Goal: Information Seeking & Learning: Compare options

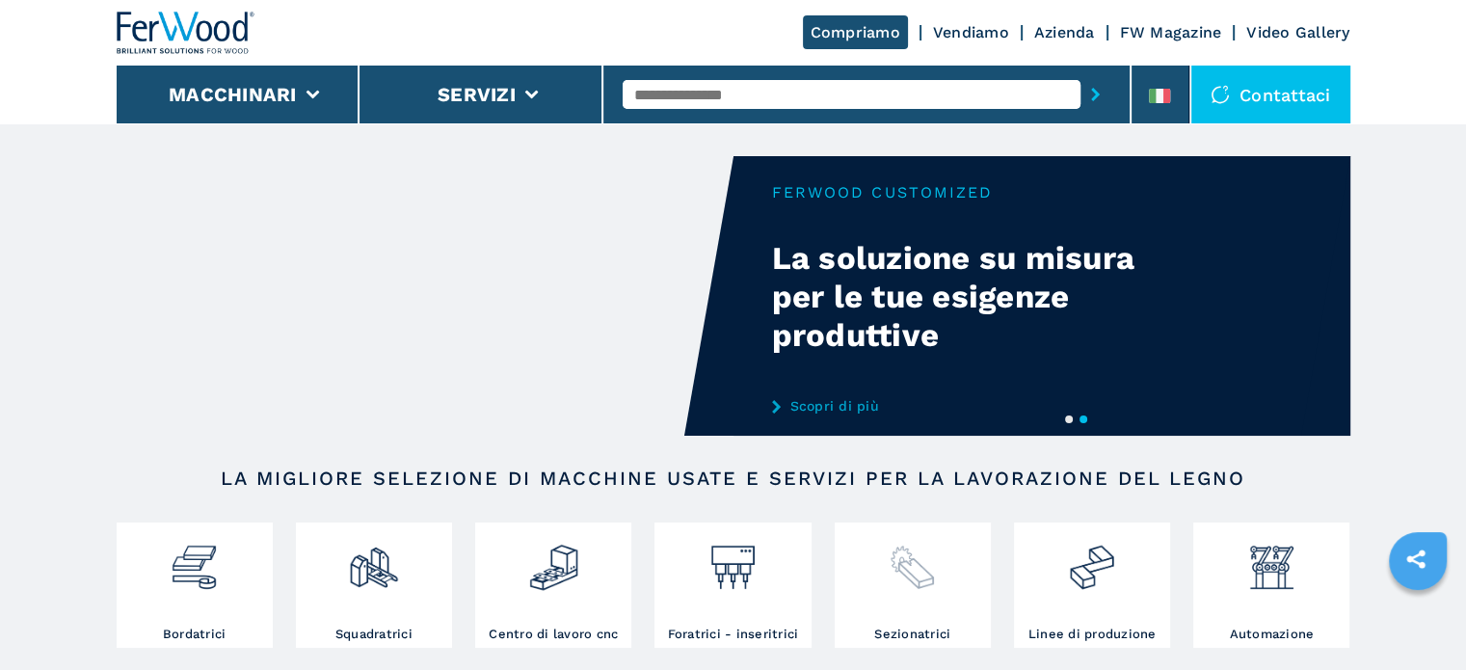
click at [893, 574] on img at bounding box center [912, 560] width 51 height 66
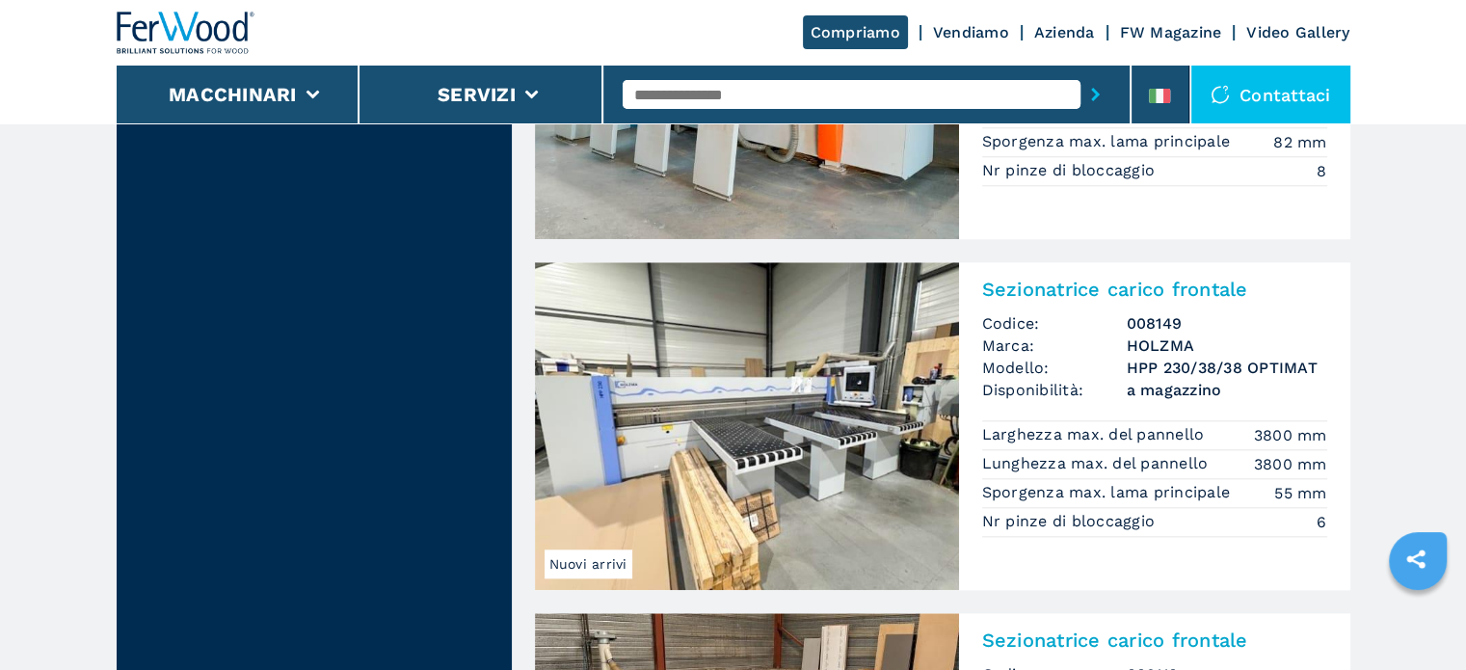
scroll to position [1890, 0]
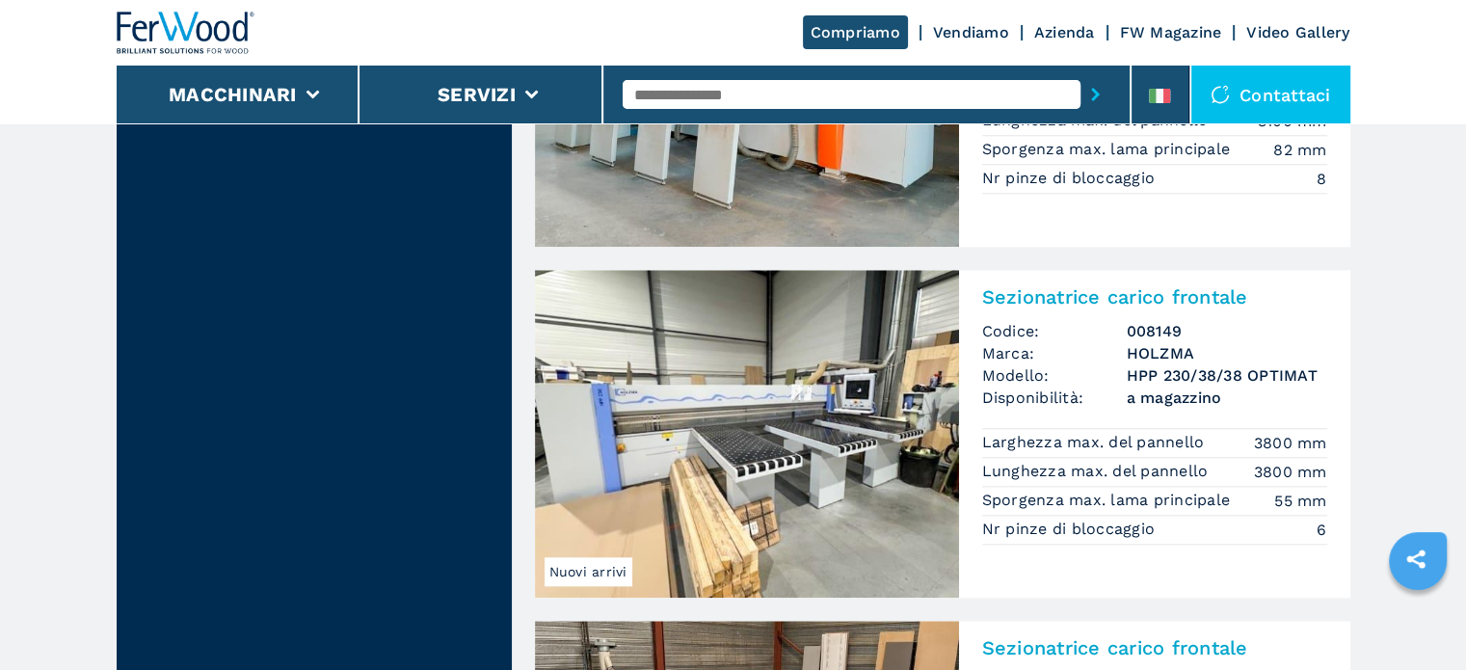
click at [1128, 377] on h3 "HPP 230/38/38 OPTIMAT" at bounding box center [1227, 375] width 201 height 22
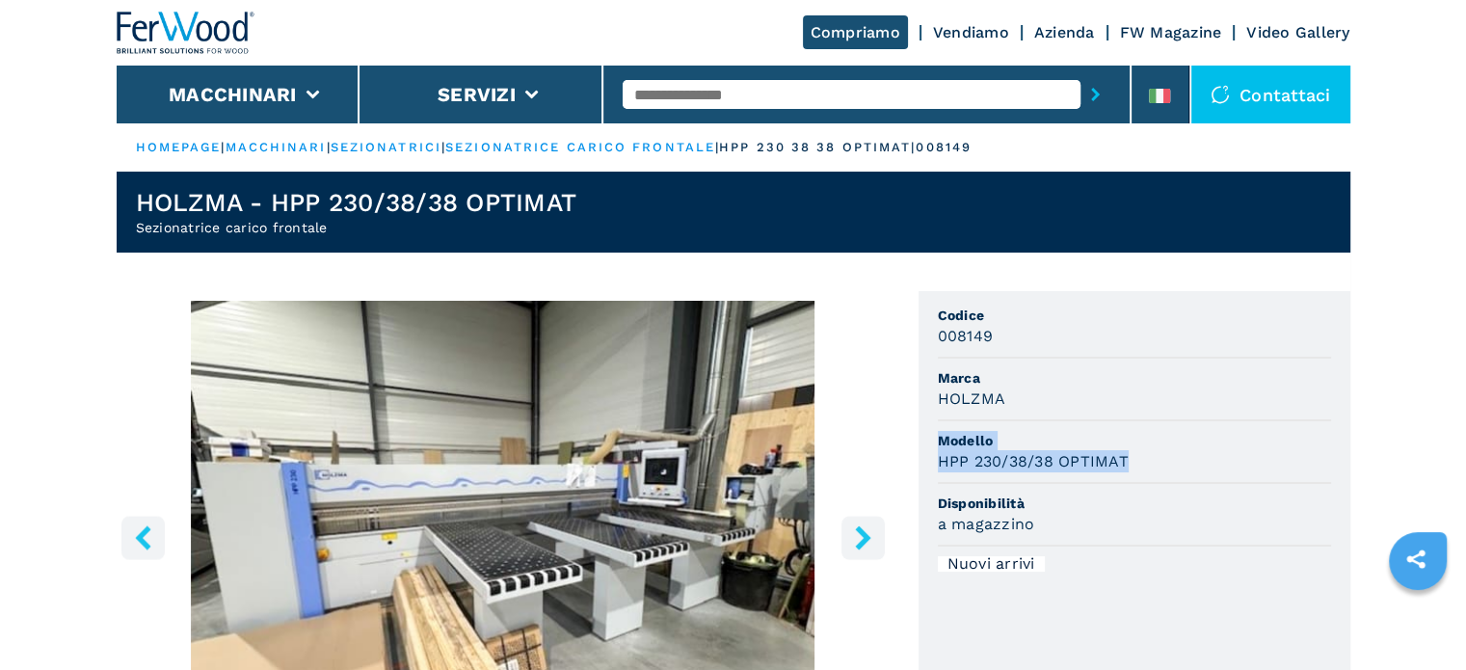
drag, startPoint x: 1128, startPoint y: 458, endPoint x: 933, endPoint y: 448, distance: 195.0
click at [933, 448] on ul "Codice 008149 Marca HOLZMA Modello HPP 230/38/38 OPTIMAT Disponibilità a magazz…" at bounding box center [1135, 492] width 432 height 403
copy li "Modello HPP 230/38/38 OPTIMAT"
click at [725, 90] on input "text" at bounding box center [852, 94] width 458 height 29
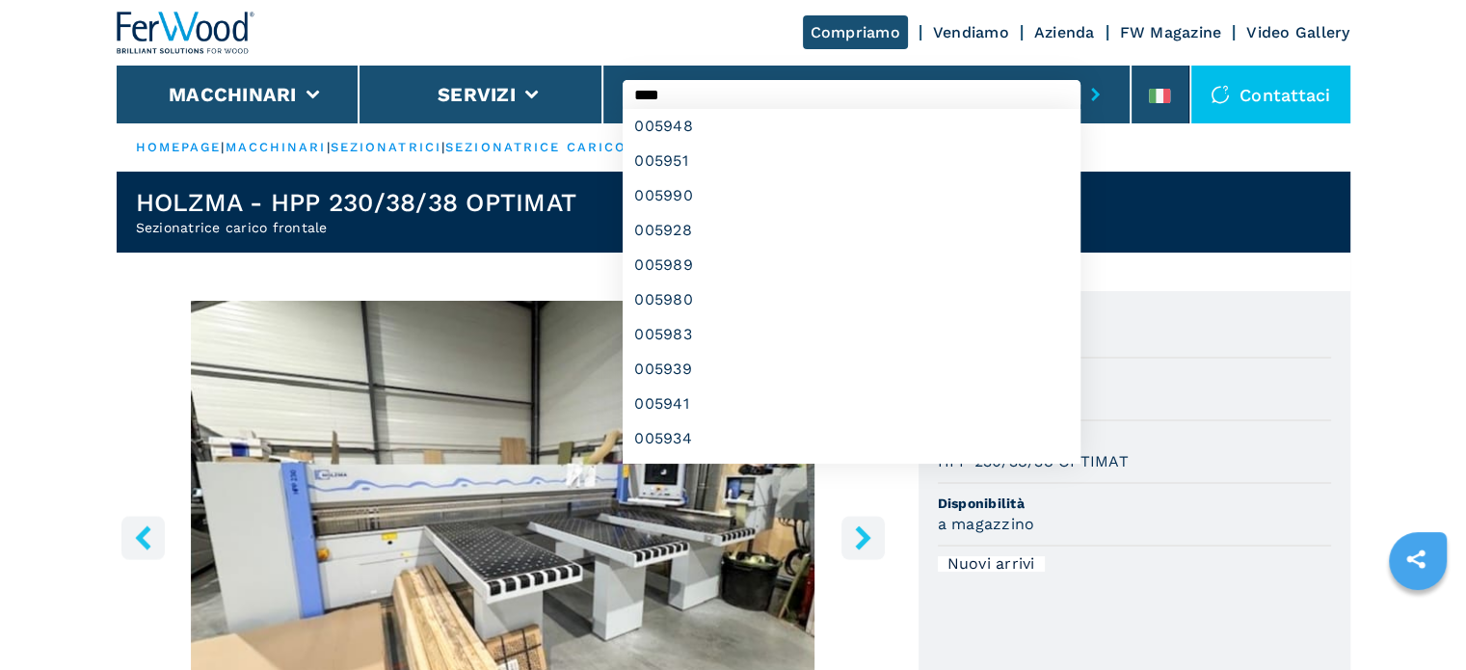
type input "****"
click at [1081, 72] on button "submit-button" at bounding box center [1096, 94] width 30 height 44
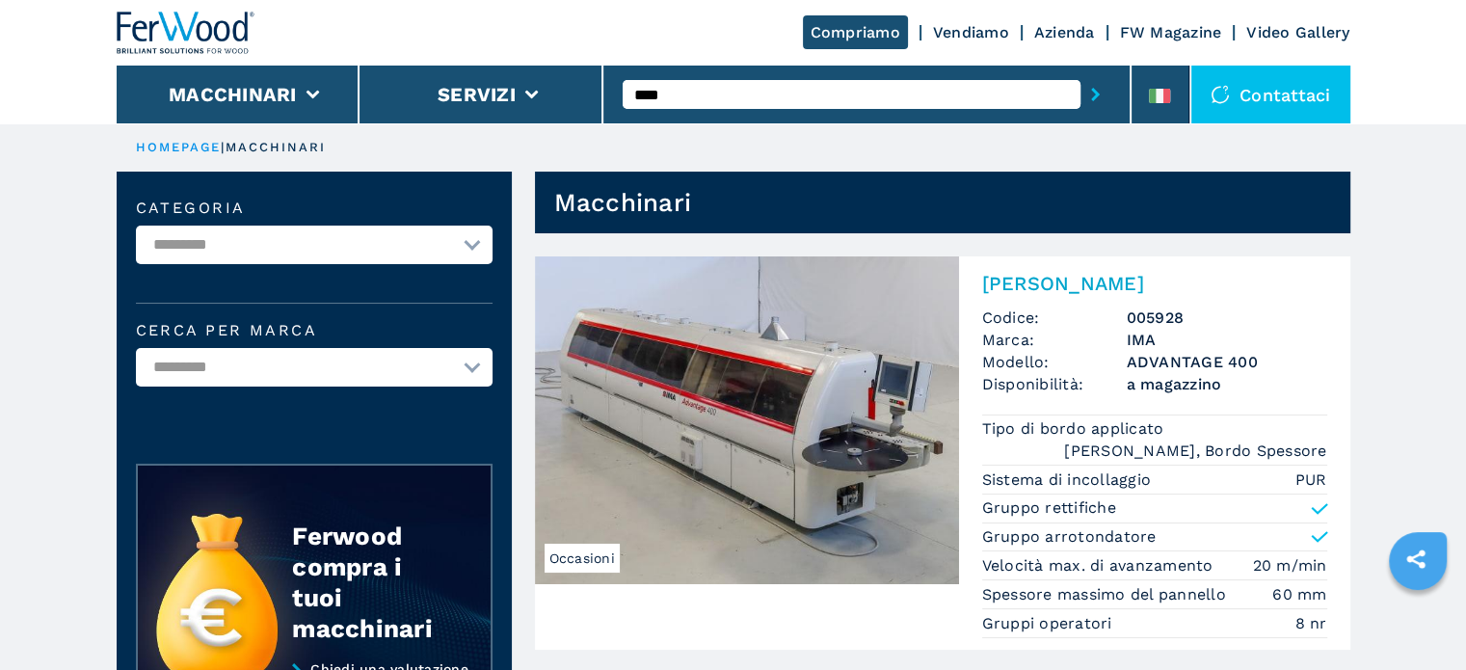
click at [1207, 385] on span "a magazzino" at bounding box center [1227, 384] width 201 height 22
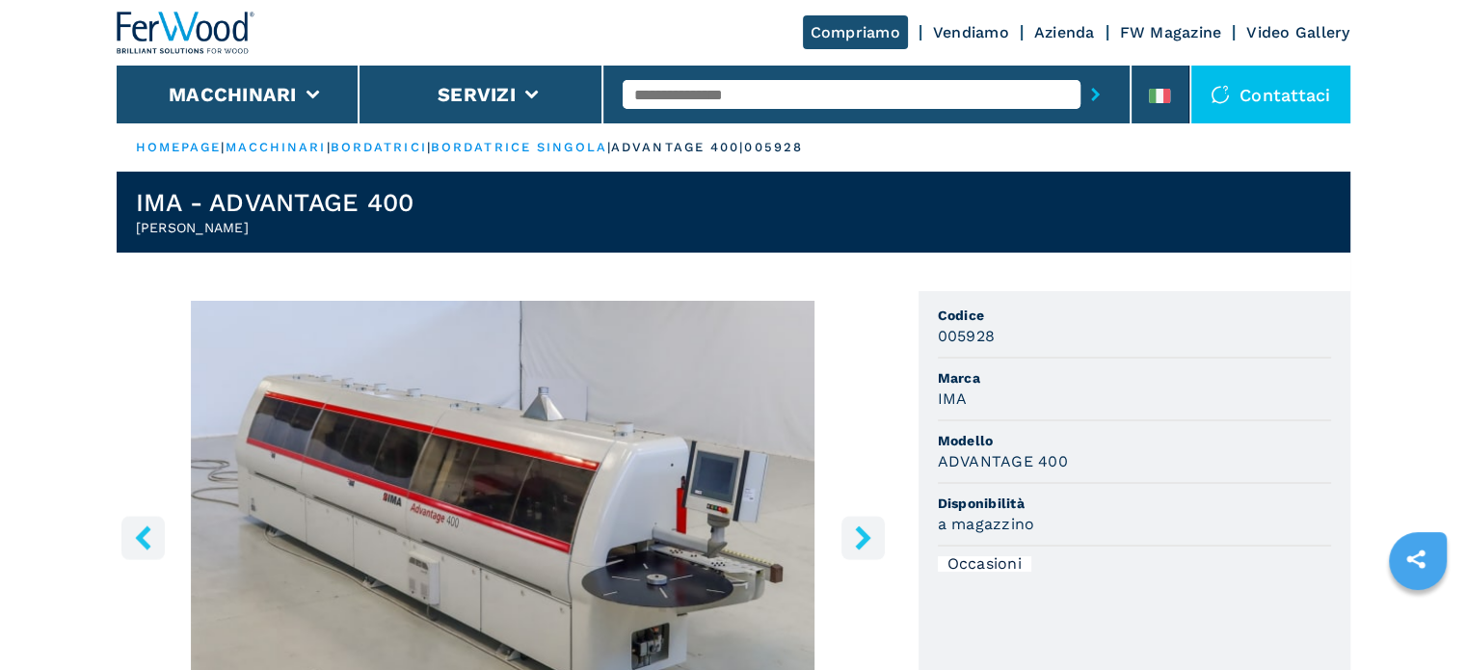
click at [851, 554] on button "right-button" at bounding box center [863, 537] width 43 height 43
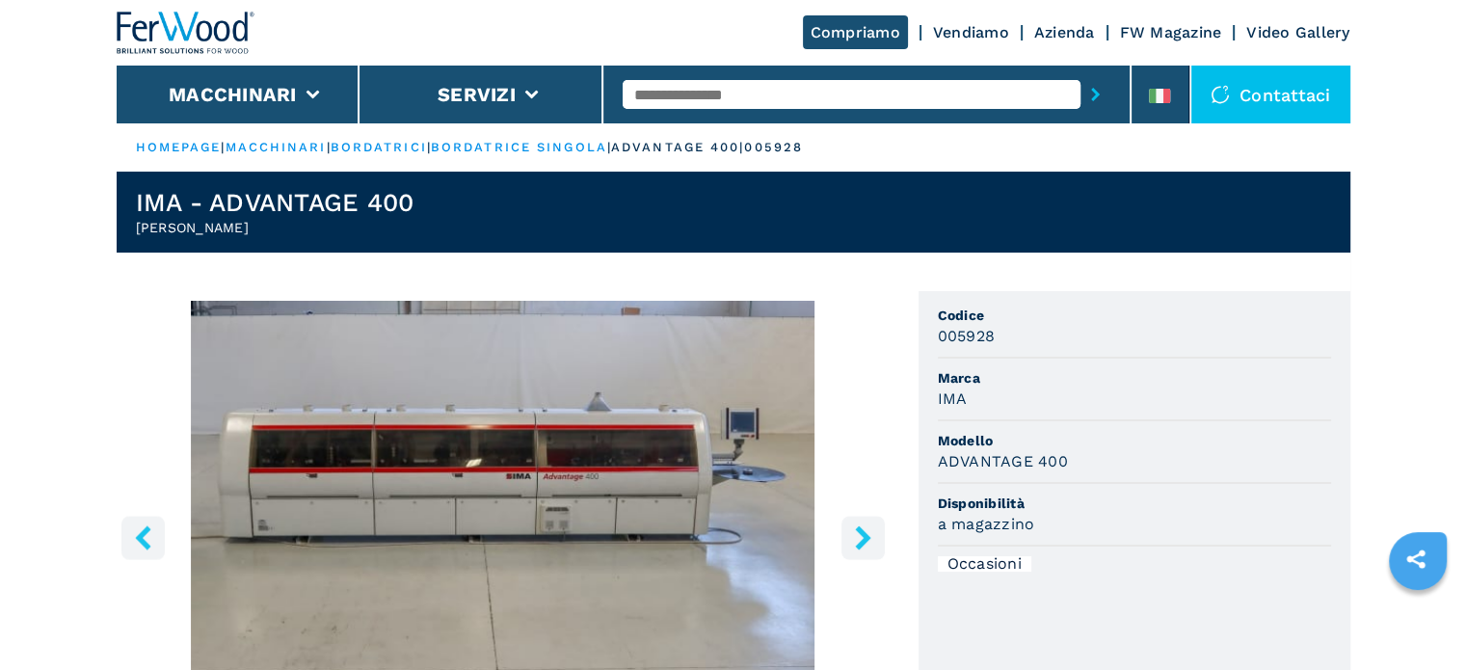
click at [851, 554] on button "right-button" at bounding box center [863, 537] width 43 height 43
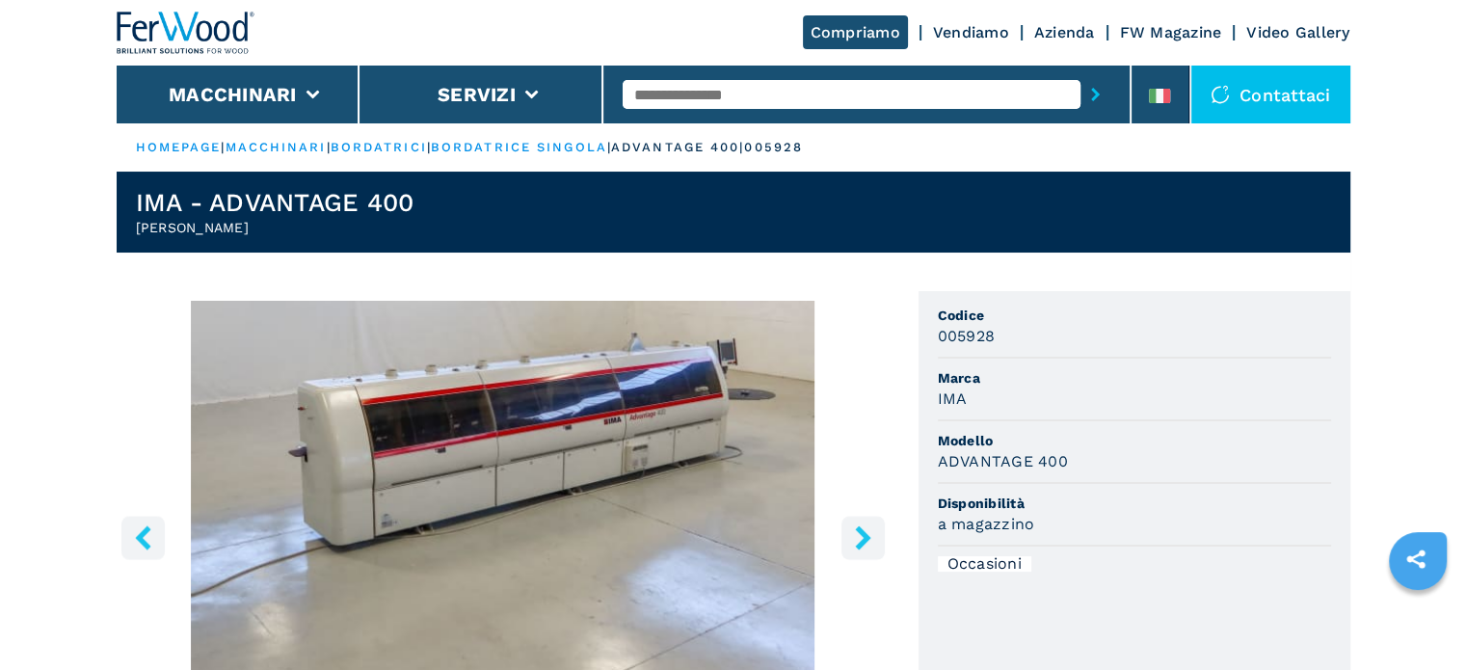
click at [851, 554] on button "right-button" at bounding box center [863, 537] width 43 height 43
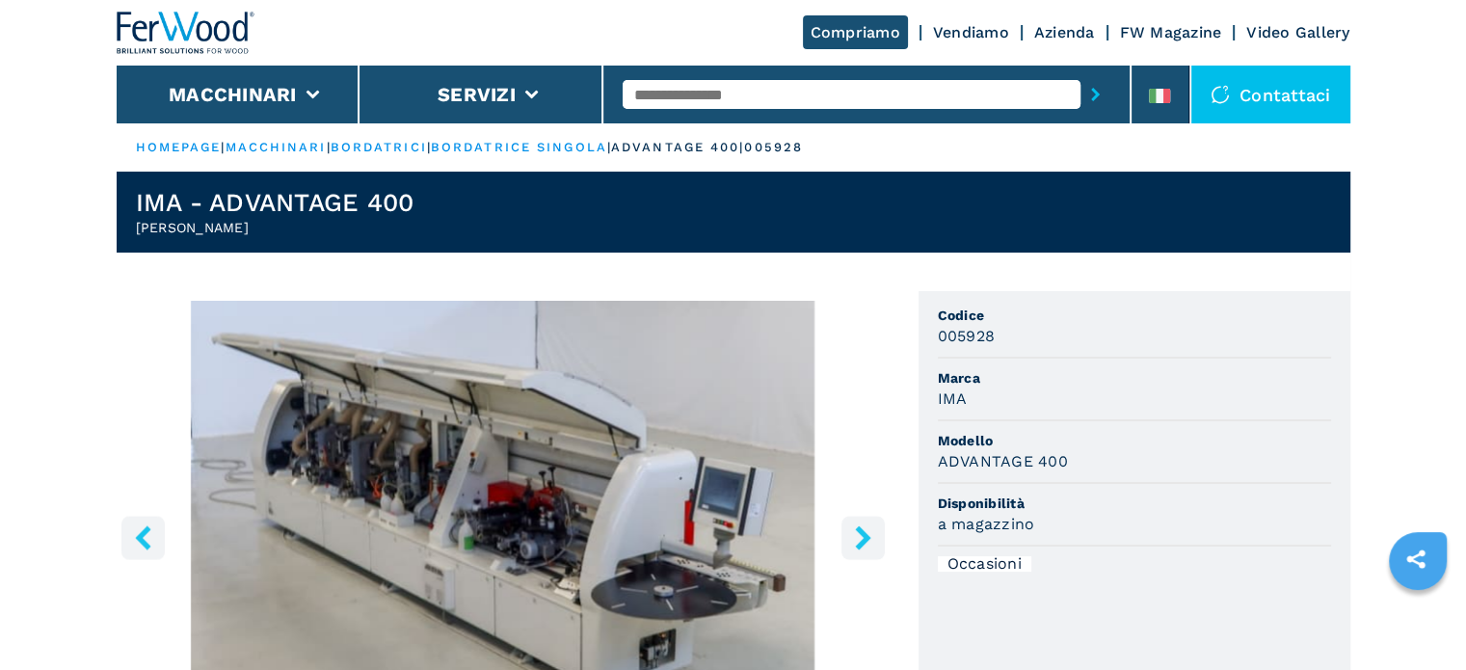
click at [851, 554] on button "right-button" at bounding box center [863, 537] width 43 height 43
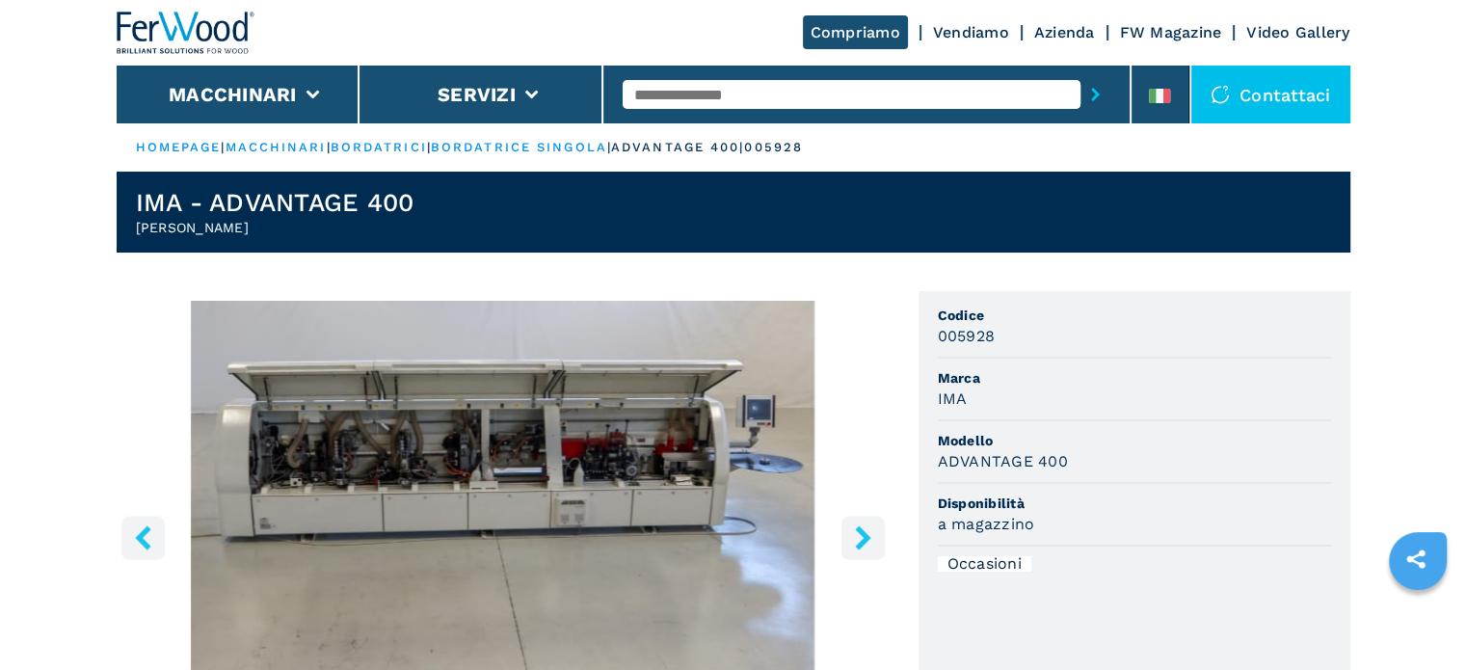
click at [851, 554] on button "right-button" at bounding box center [863, 537] width 43 height 43
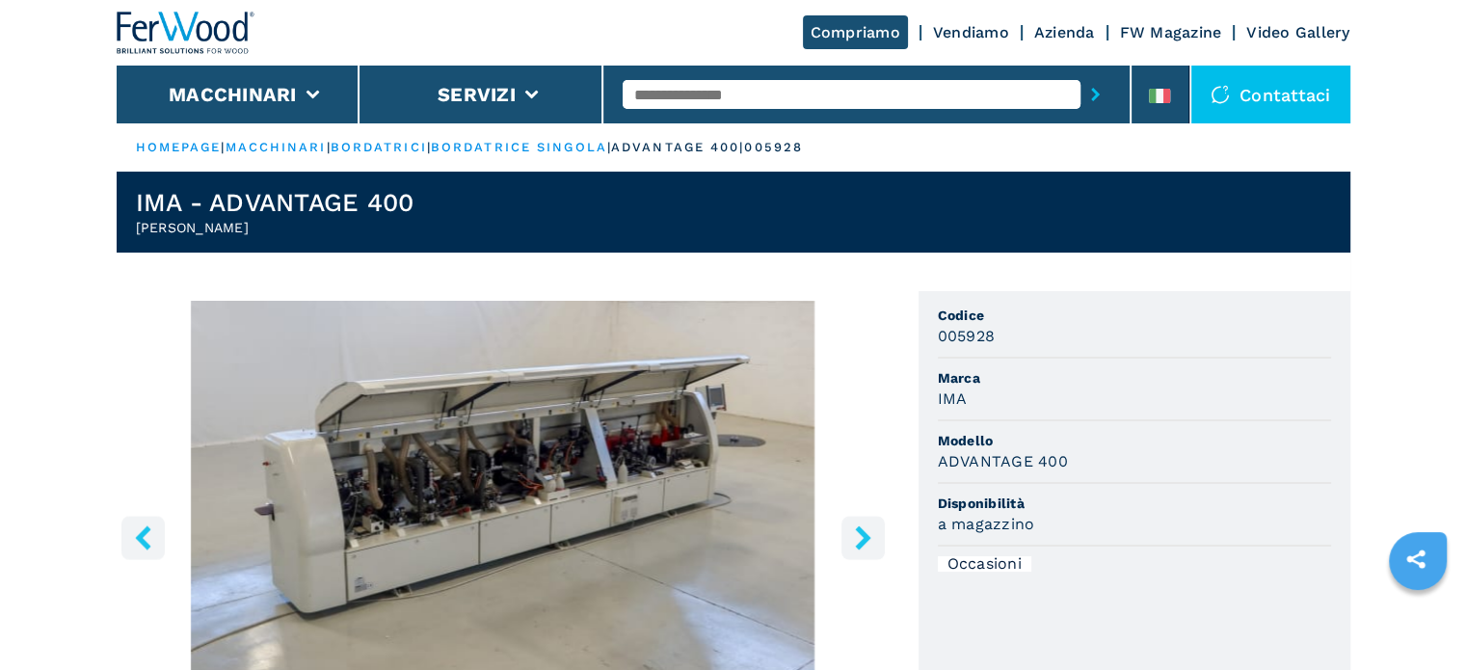
click at [851, 554] on button "right-button" at bounding box center [863, 537] width 43 height 43
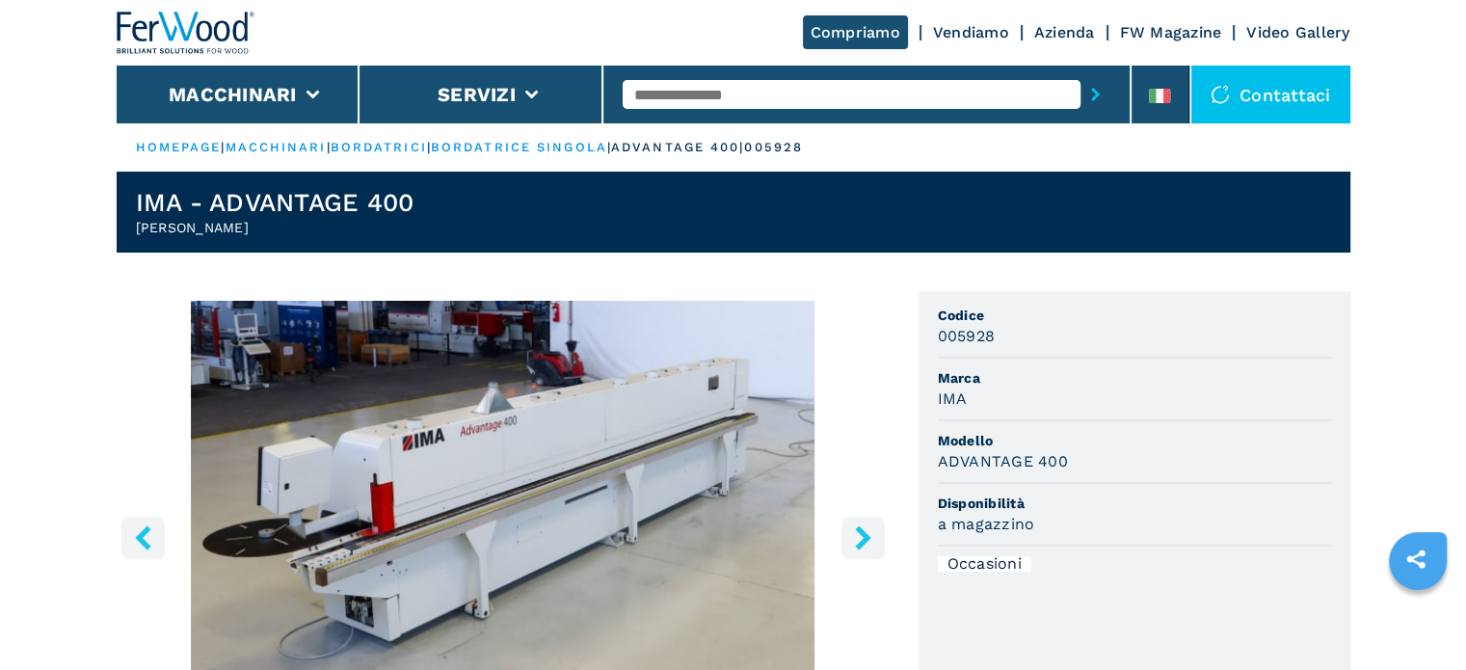
click at [851, 554] on button "right-button" at bounding box center [863, 537] width 43 height 43
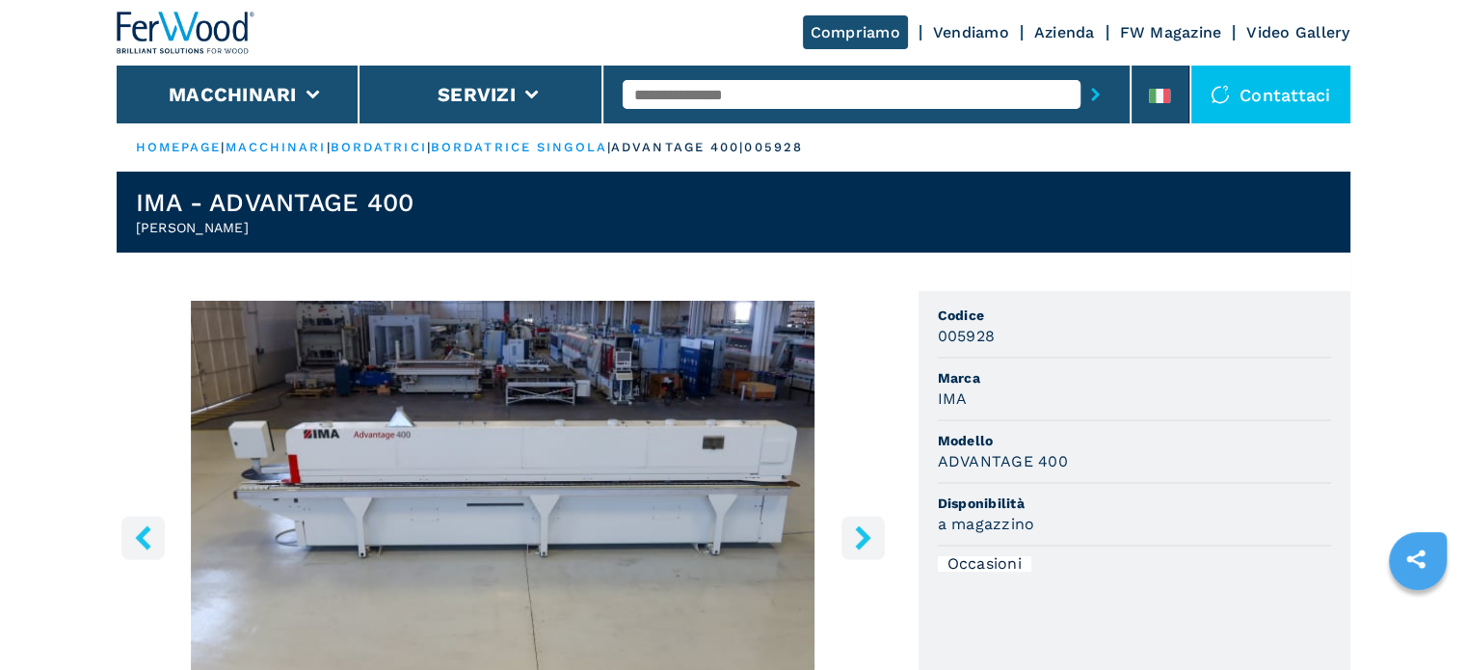
click at [851, 554] on button "right-button" at bounding box center [863, 537] width 43 height 43
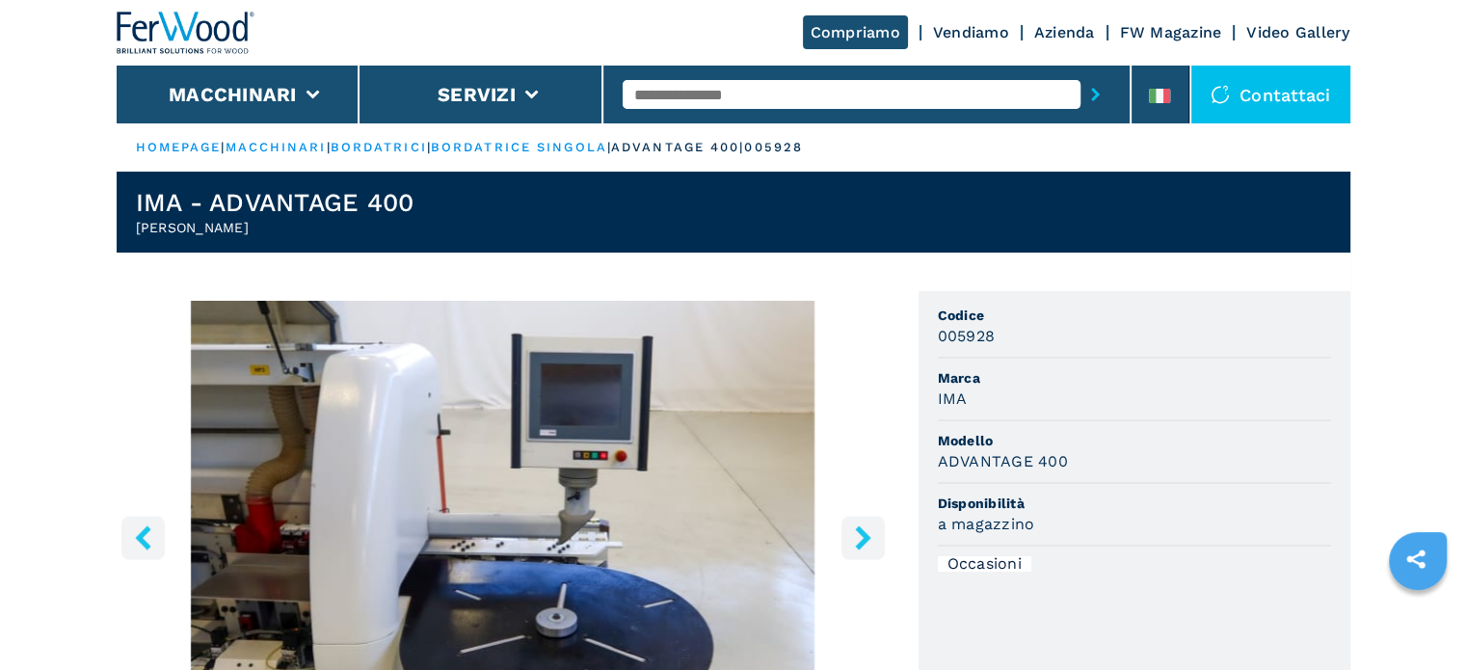
click at [851, 554] on button "right-button" at bounding box center [863, 537] width 43 height 43
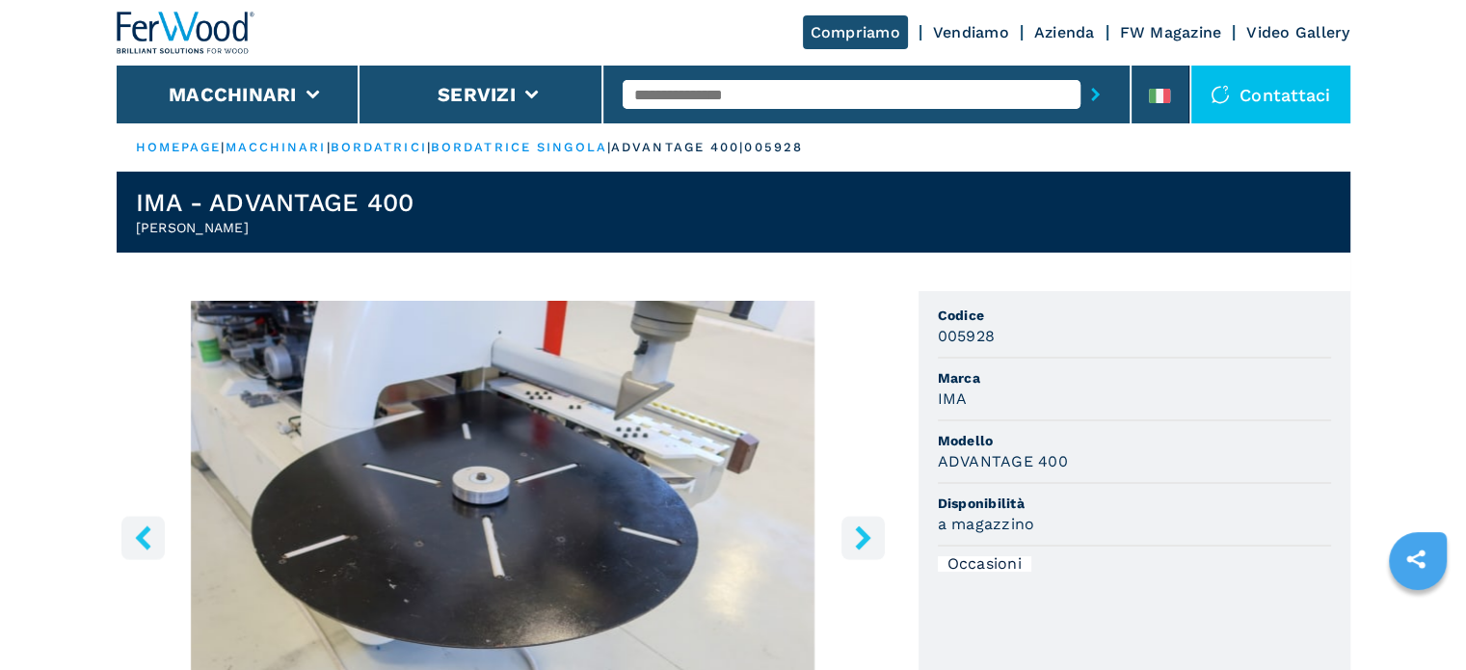
click at [851, 554] on button "right-button" at bounding box center [863, 537] width 43 height 43
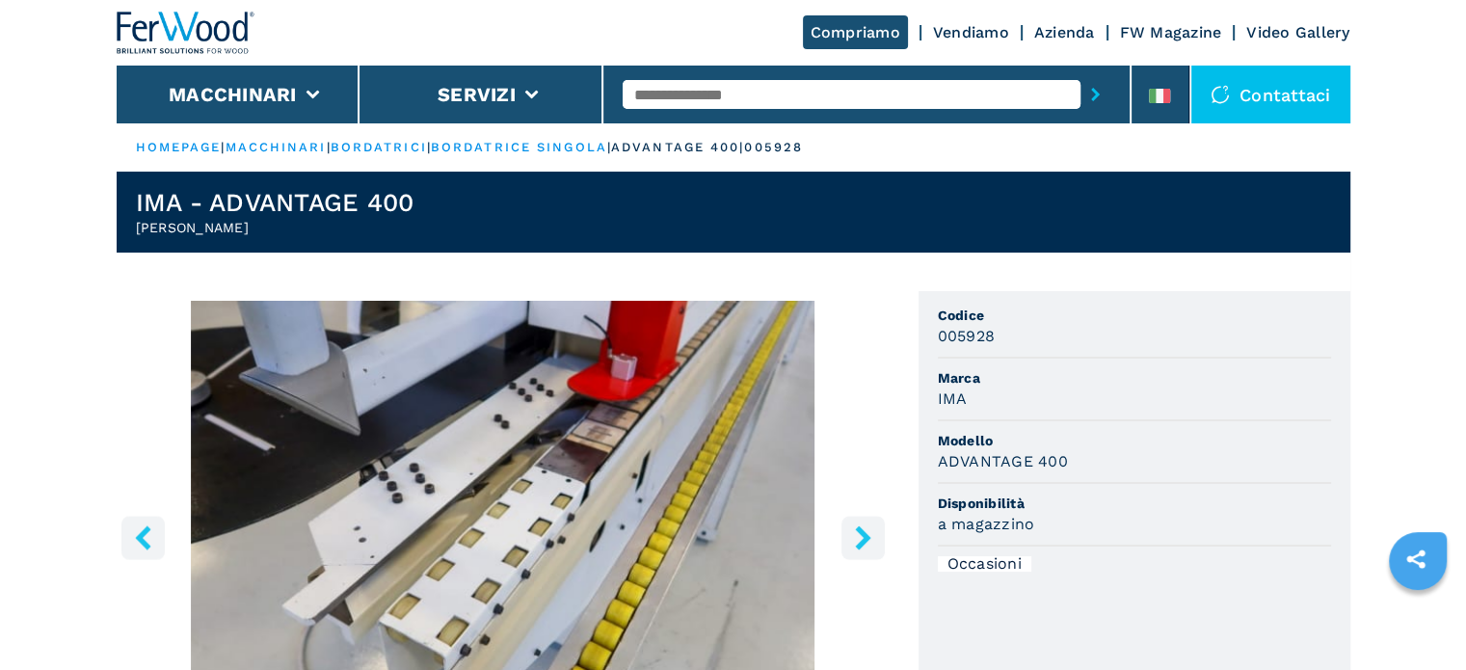
click at [851, 554] on button "right-button" at bounding box center [863, 537] width 43 height 43
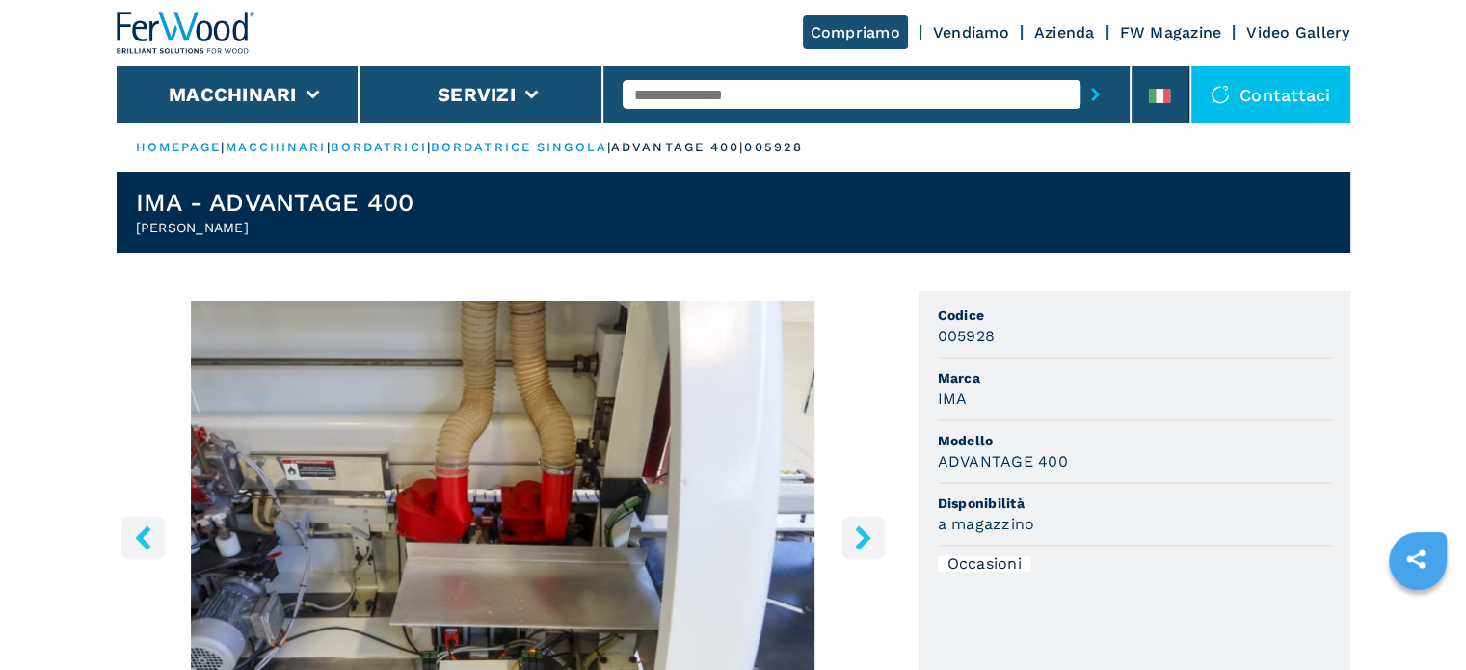
click at [851, 554] on button "right-button" at bounding box center [863, 537] width 43 height 43
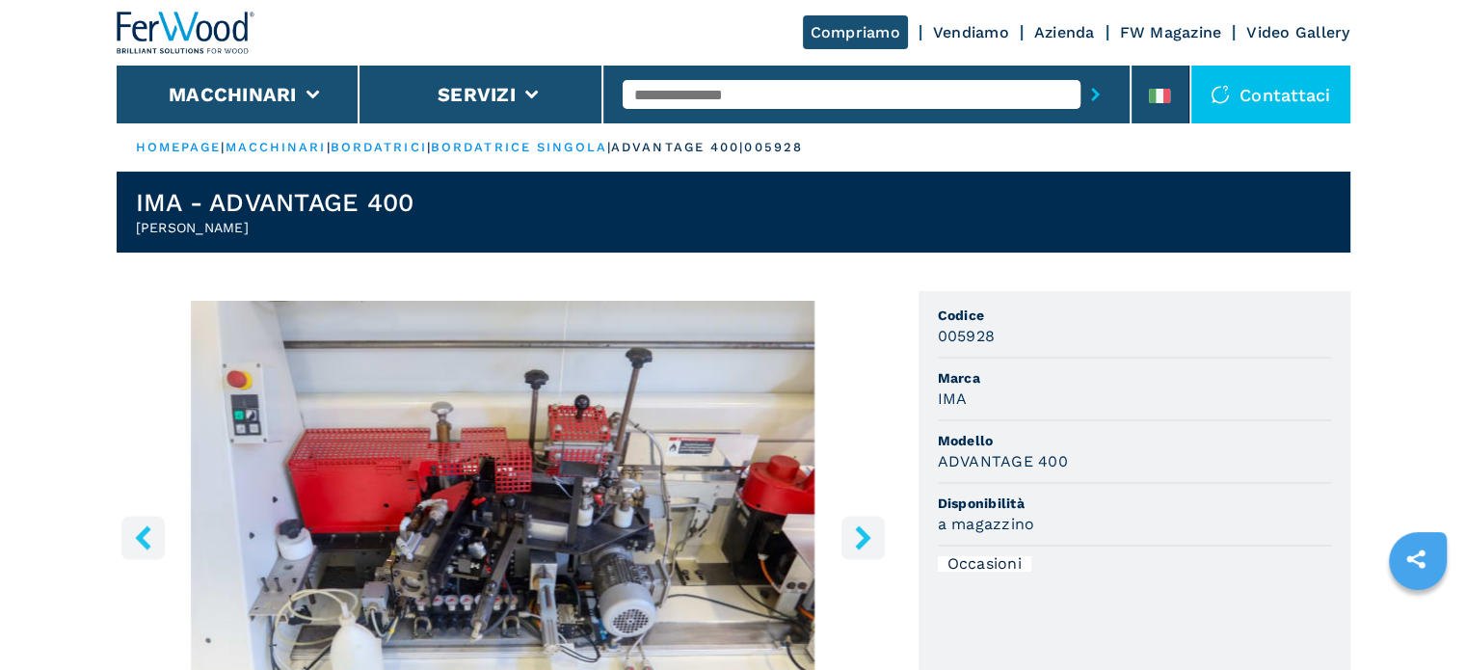
click at [851, 554] on button "right-button" at bounding box center [863, 537] width 43 height 43
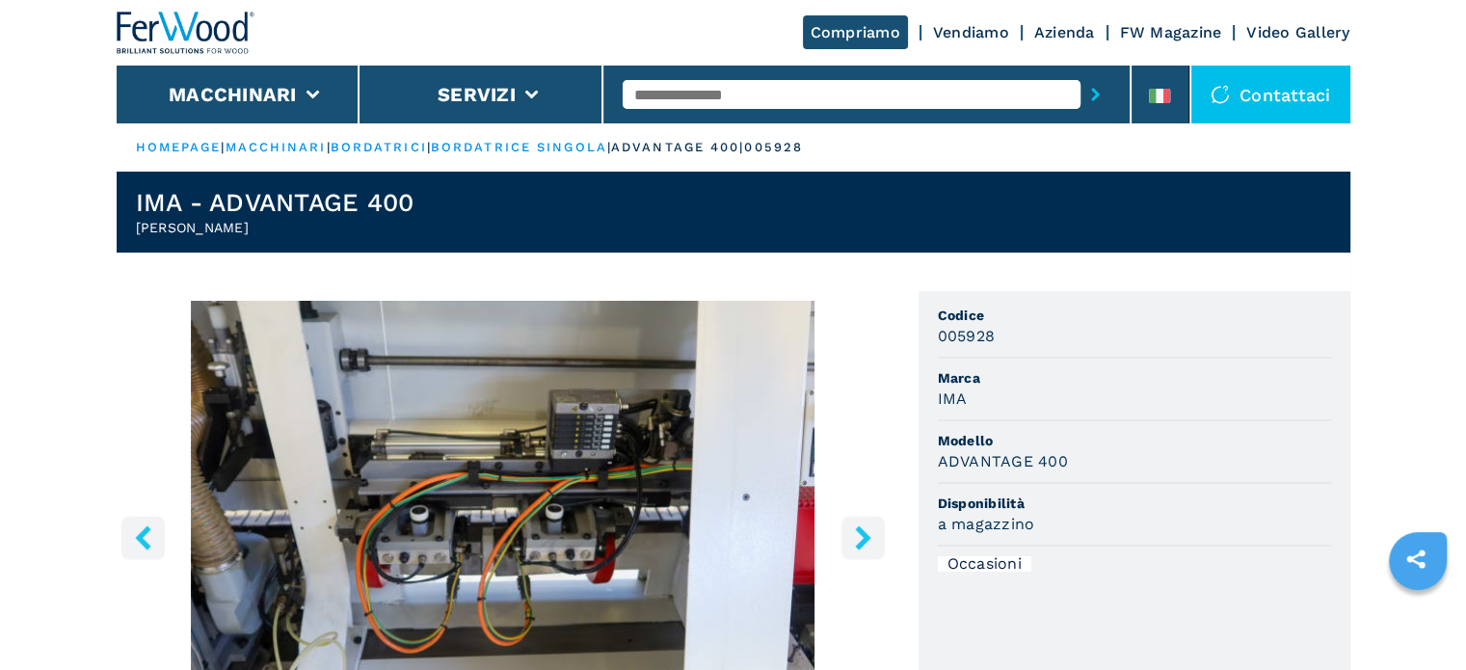
click at [851, 554] on button "right-button" at bounding box center [863, 537] width 43 height 43
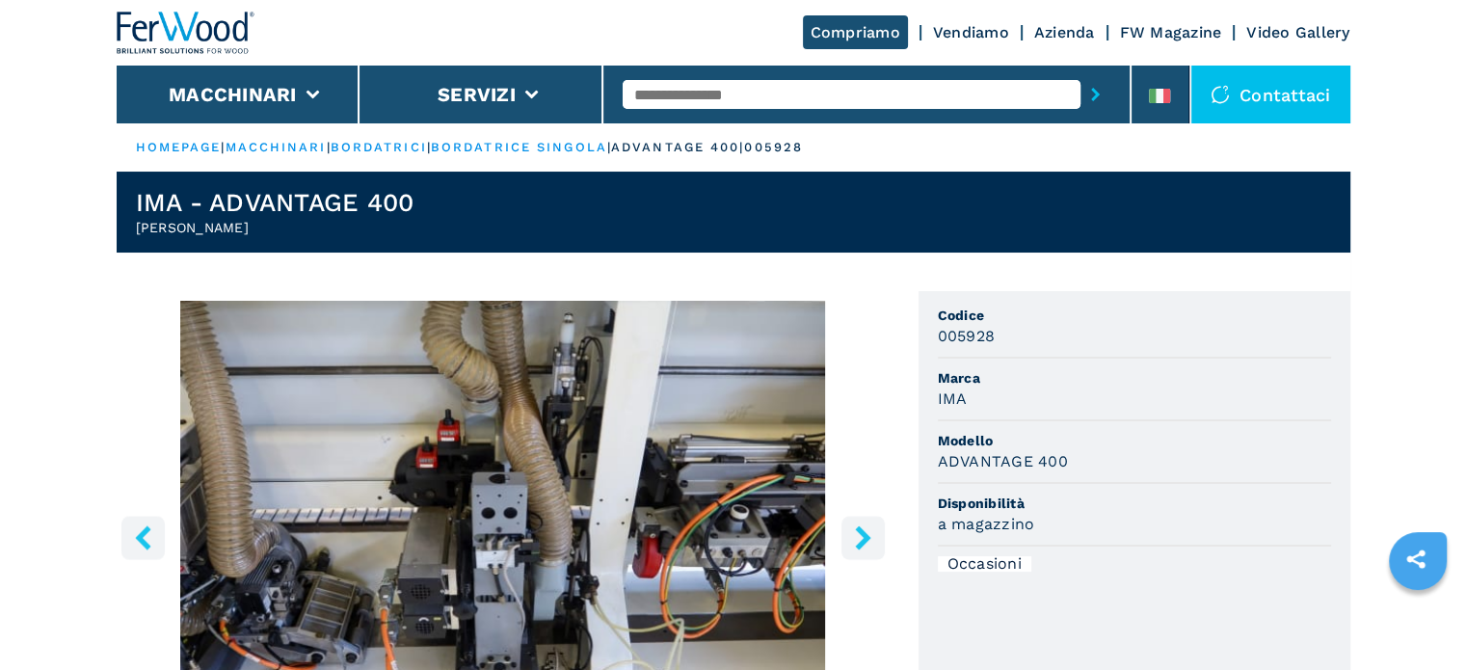
click at [851, 554] on button "right-button" at bounding box center [863, 537] width 43 height 43
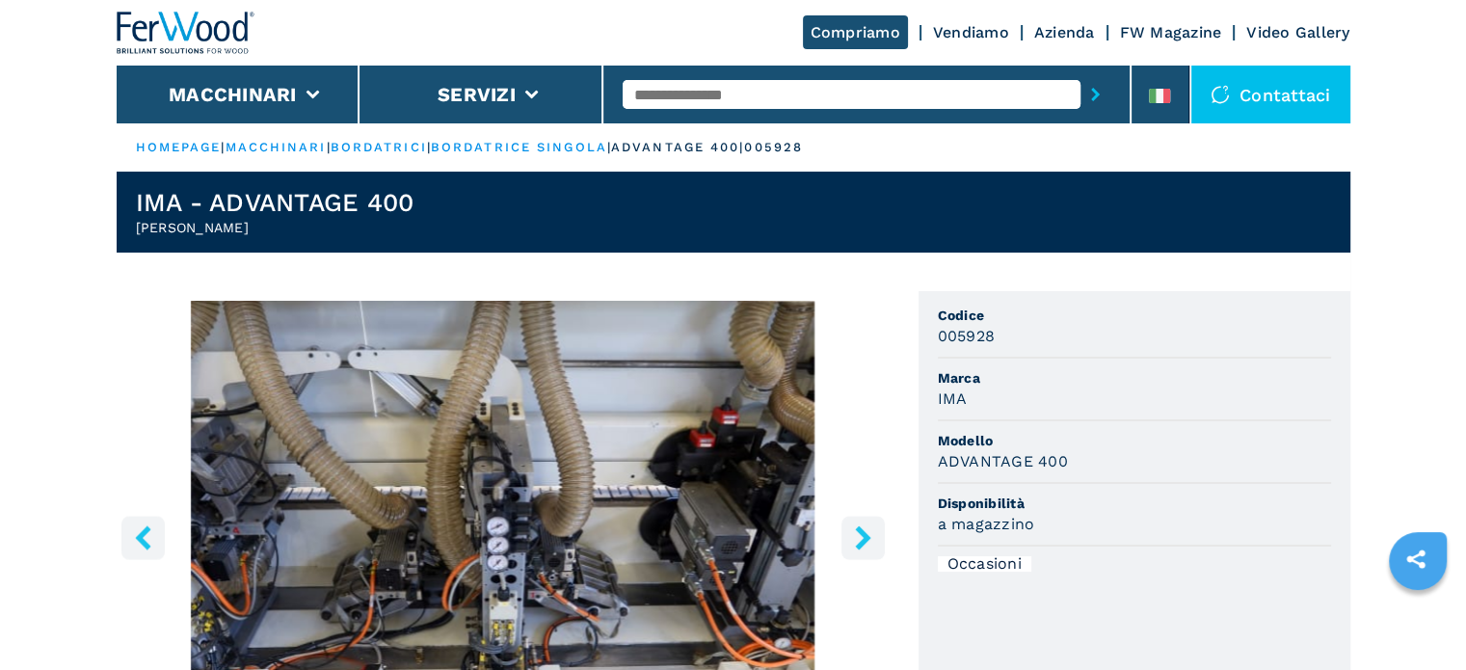
click at [851, 554] on button "right-button" at bounding box center [863, 537] width 43 height 43
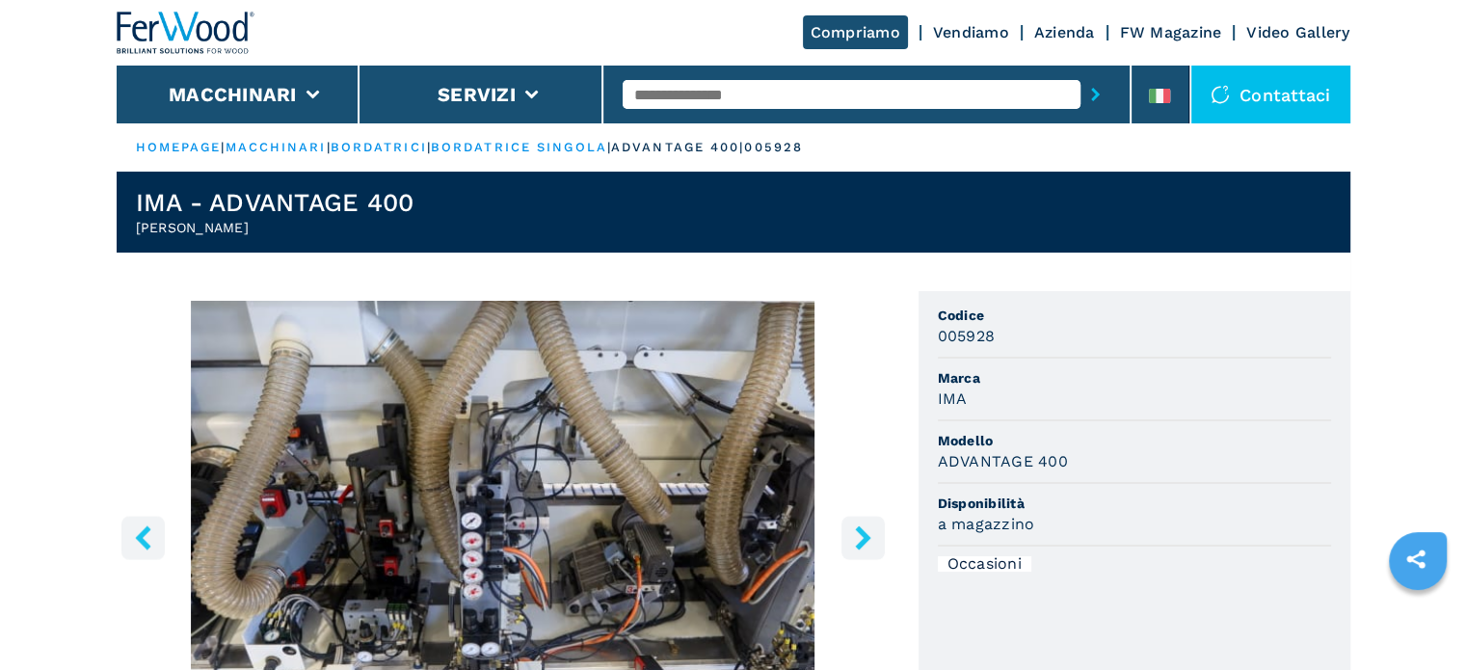
click at [851, 554] on button "right-button" at bounding box center [863, 537] width 43 height 43
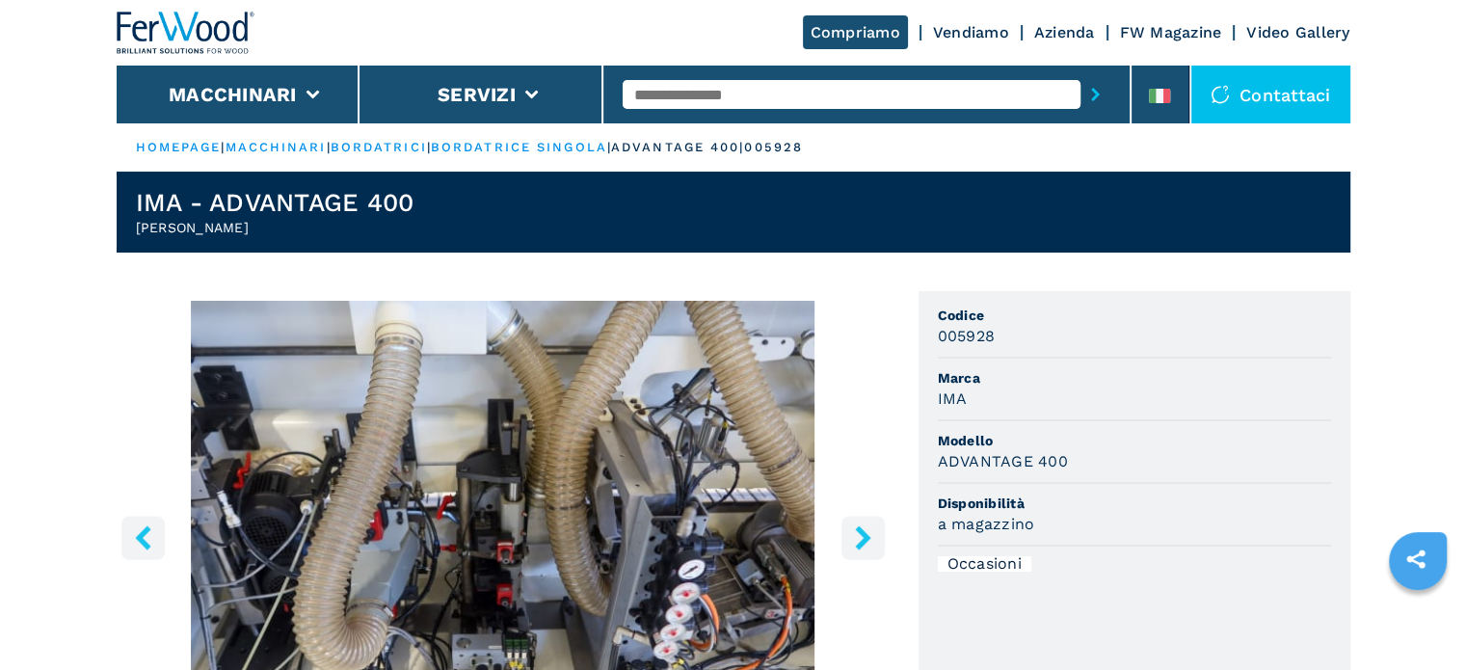
click at [851, 554] on button "right-button" at bounding box center [863, 537] width 43 height 43
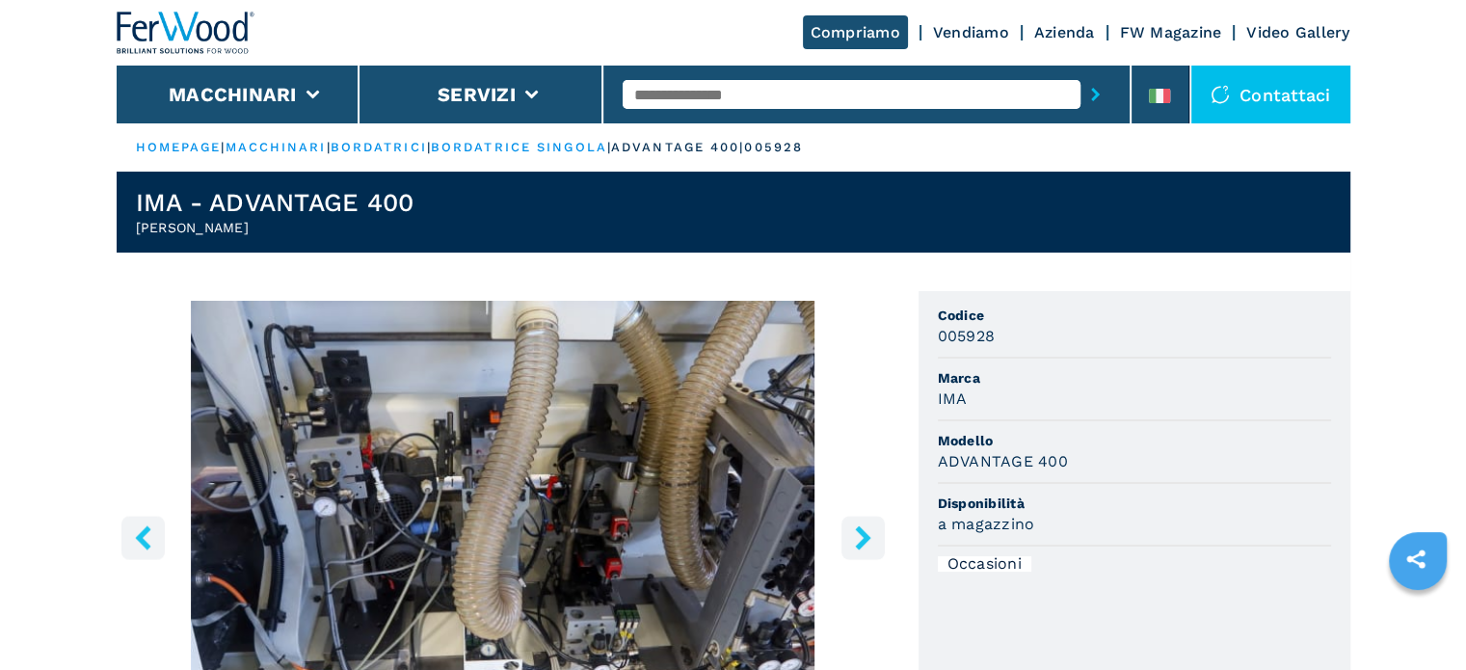
click at [851, 554] on button "right-button" at bounding box center [863, 537] width 43 height 43
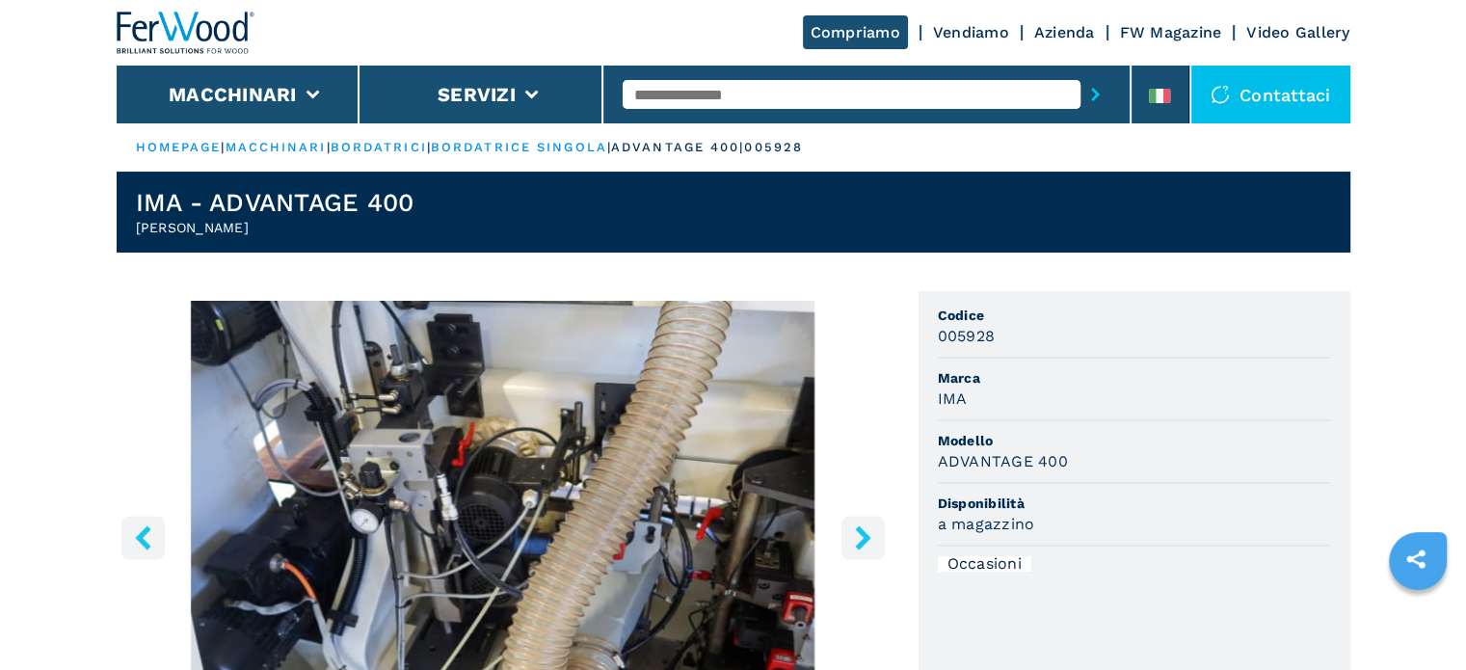
click at [851, 554] on button "right-button" at bounding box center [863, 537] width 43 height 43
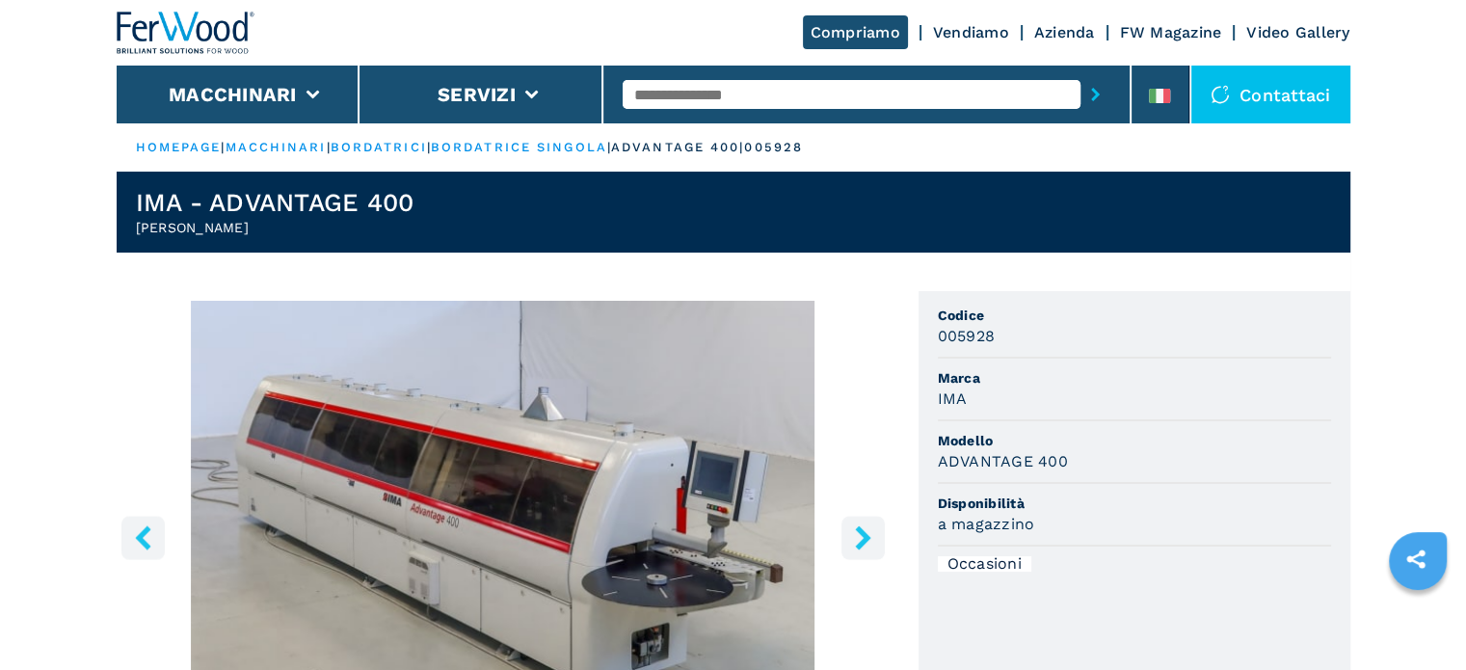
click at [744, 94] on input "text" at bounding box center [852, 94] width 458 height 29
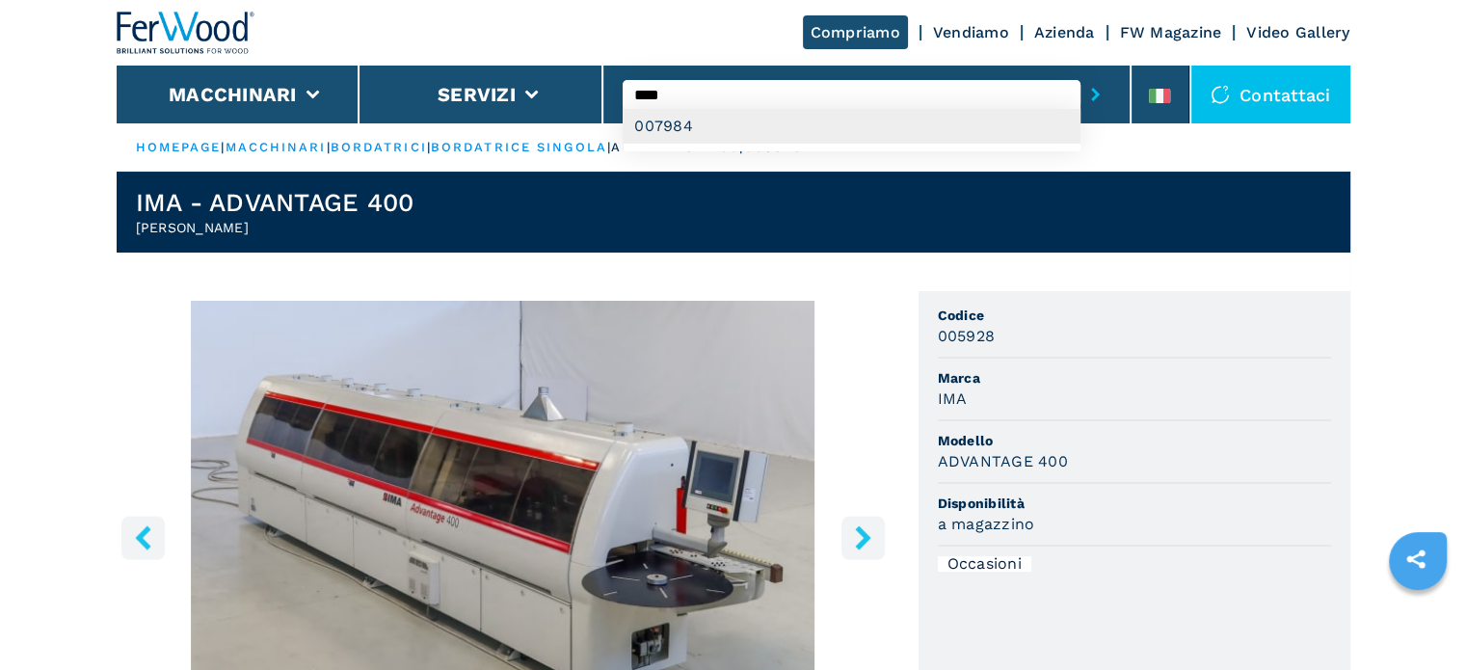
click at [671, 130] on div "007984" at bounding box center [852, 126] width 458 height 35
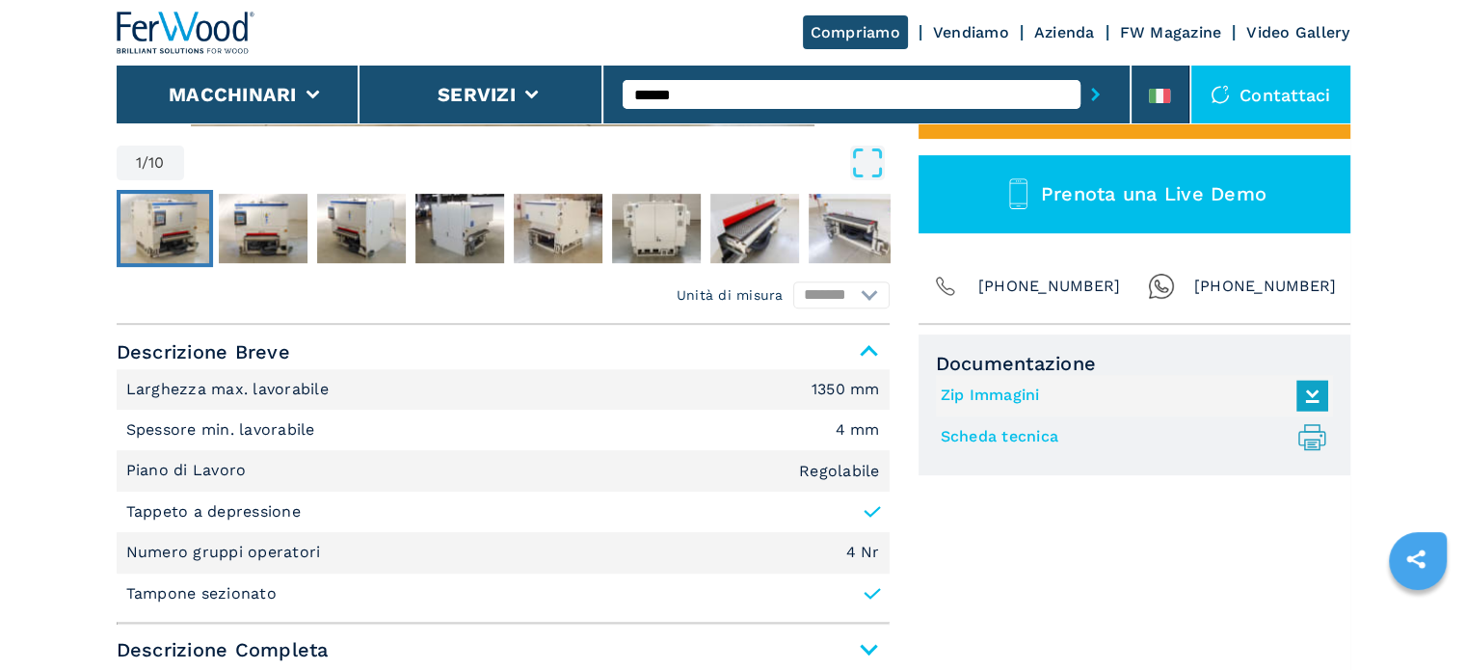
scroll to position [771, 0]
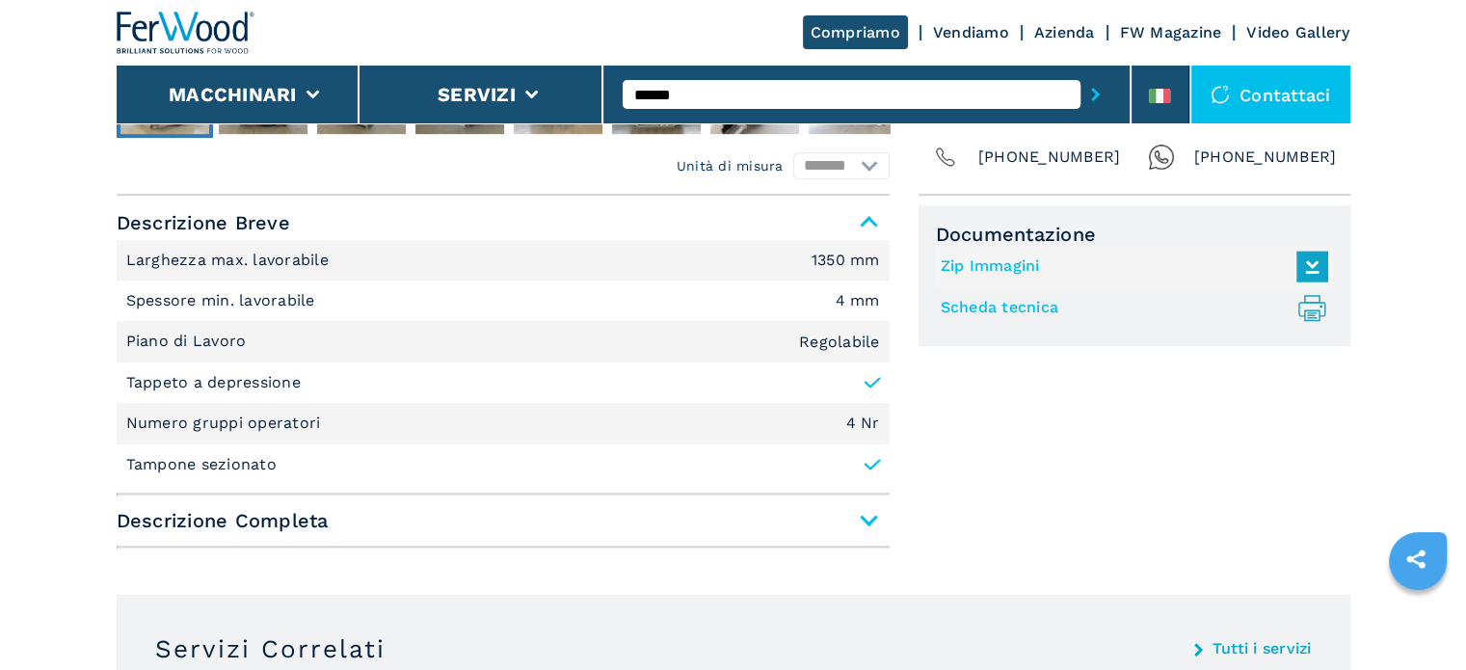
click at [870, 519] on span "Descrizione Completa" at bounding box center [503, 520] width 773 height 35
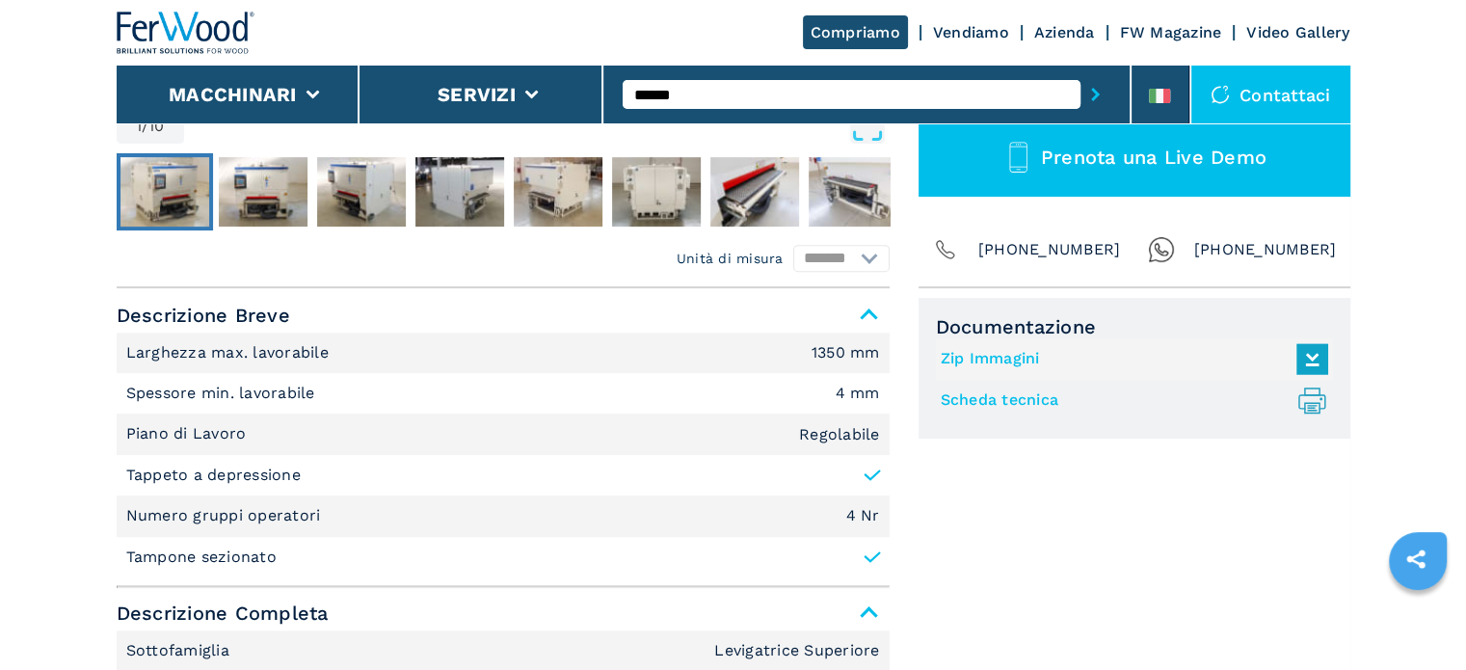
scroll to position [94, 0]
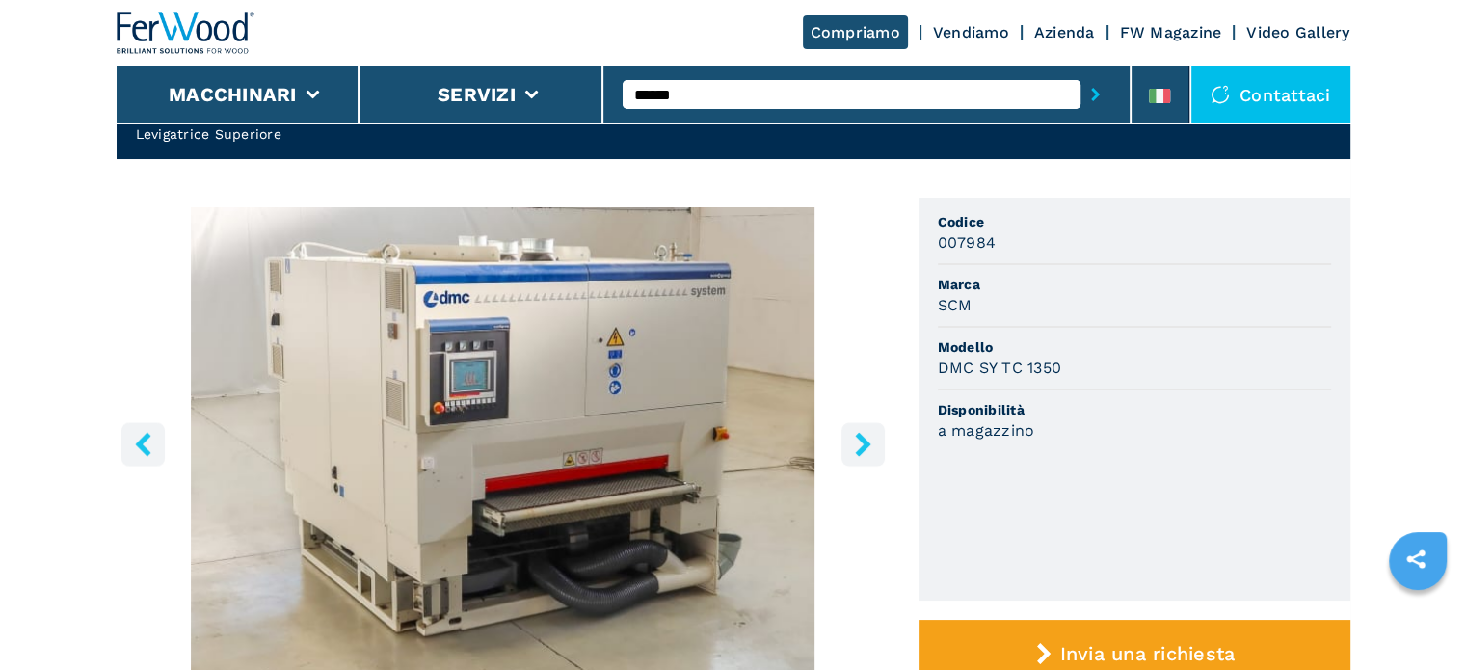
click at [702, 102] on input "******" at bounding box center [852, 94] width 458 height 29
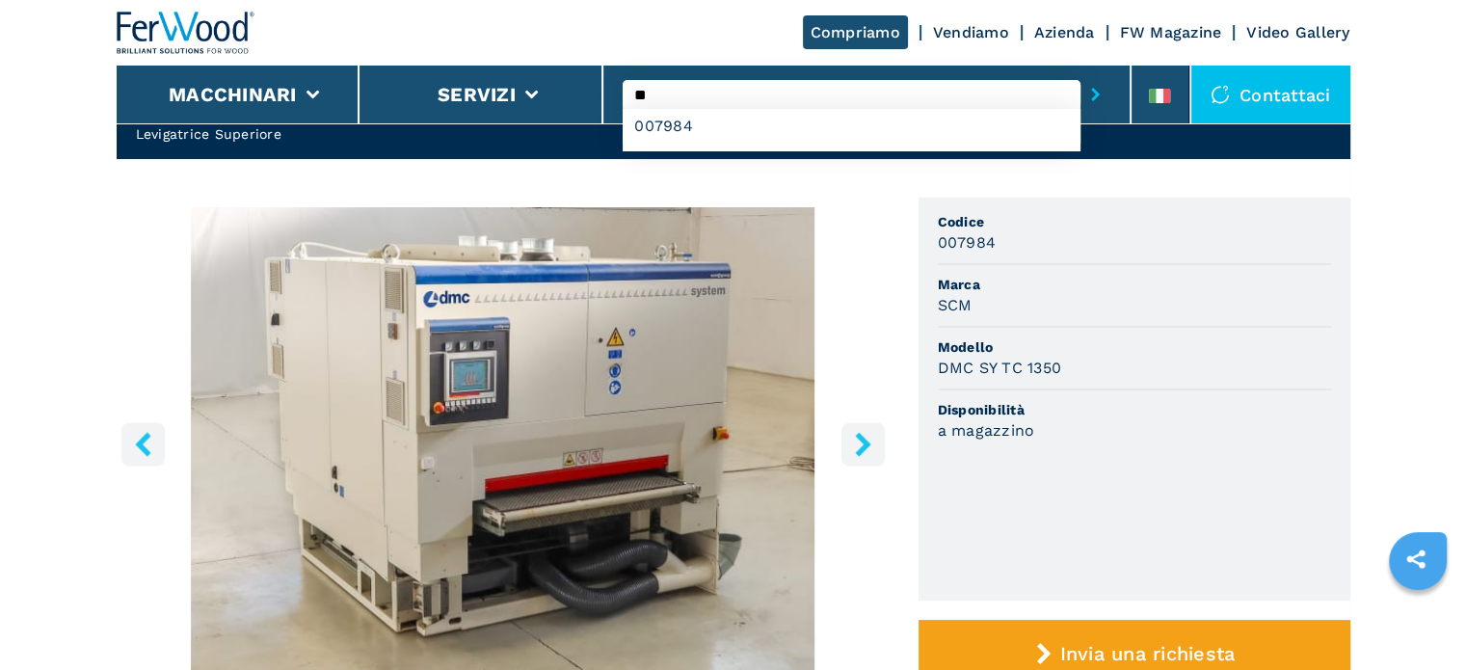
type input "*"
type input "****"
click at [1081, 72] on button "submit-button" at bounding box center [1096, 94] width 30 height 44
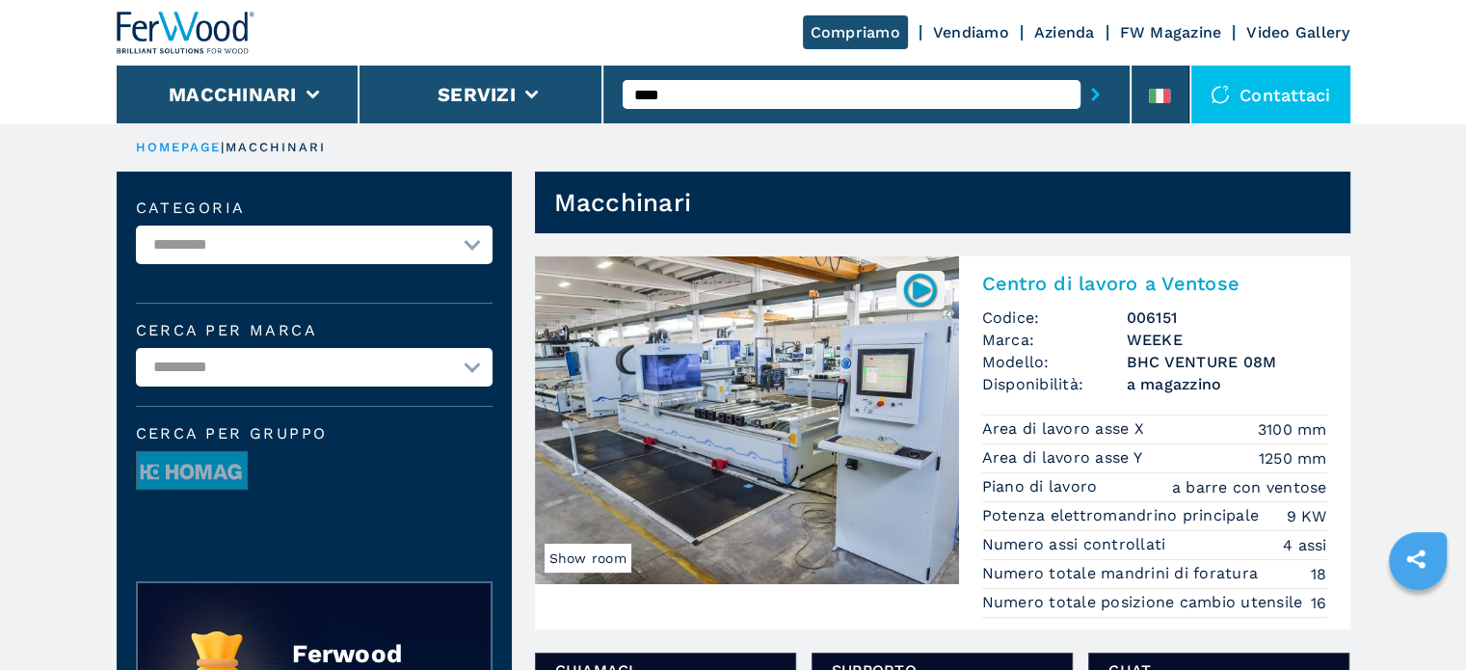
click at [1184, 381] on span "a magazzino" at bounding box center [1227, 384] width 201 height 22
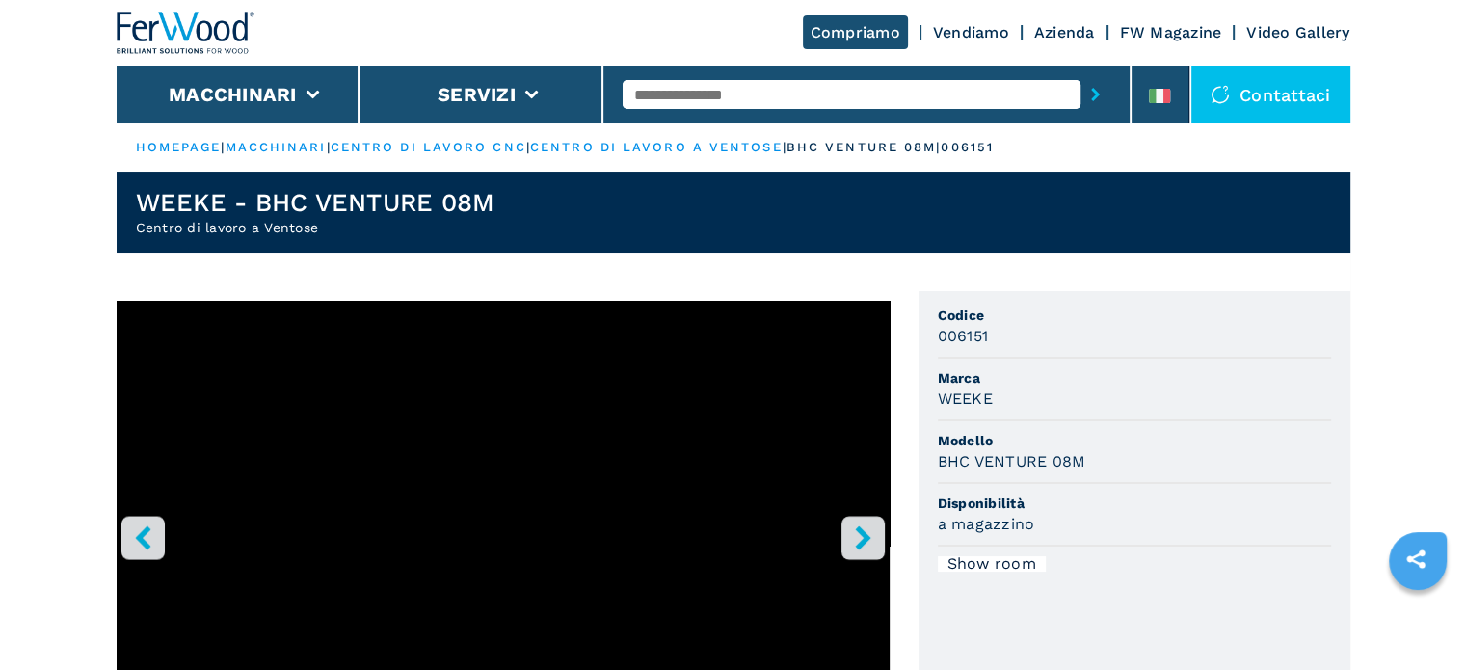
click at [757, 98] on input "text" at bounding box center [852, 94] width 458 height 29
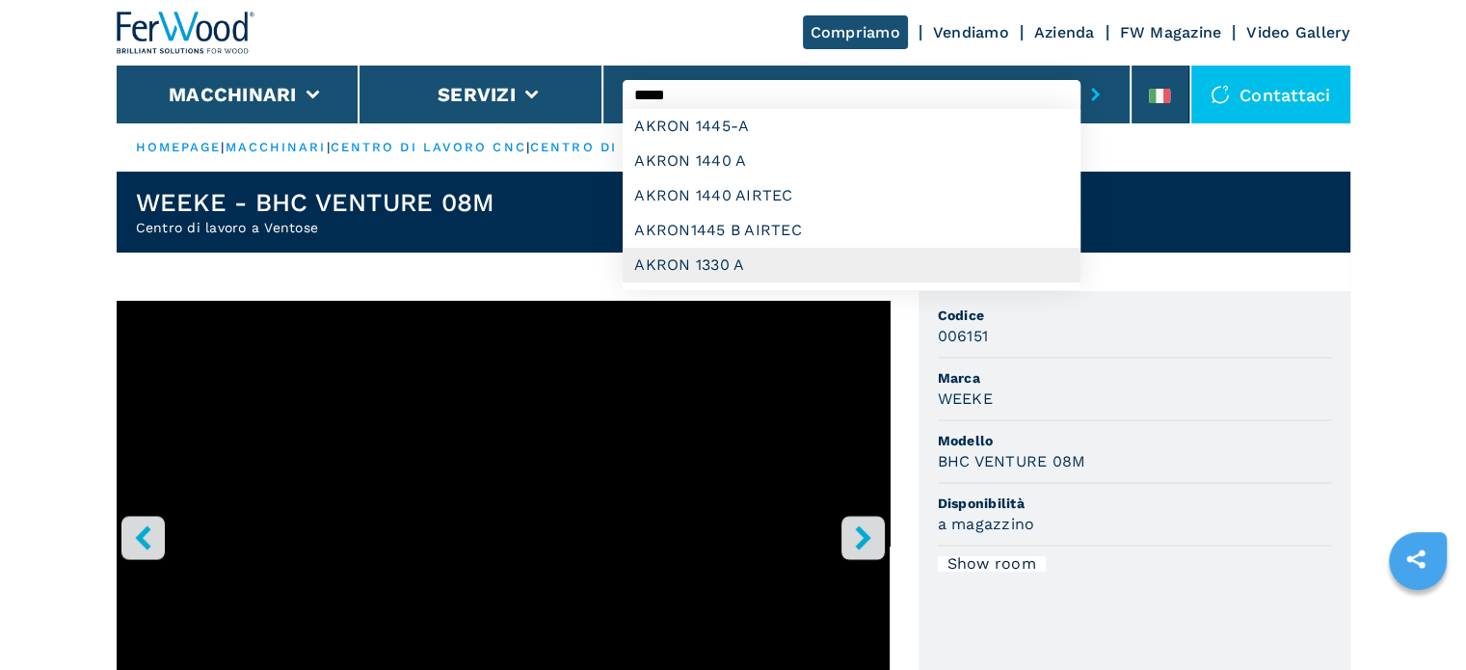
click at [677, 269] on div "AKRON 1330 A" at bounding box center [852, 265] width 458 height 35
type input "**********"
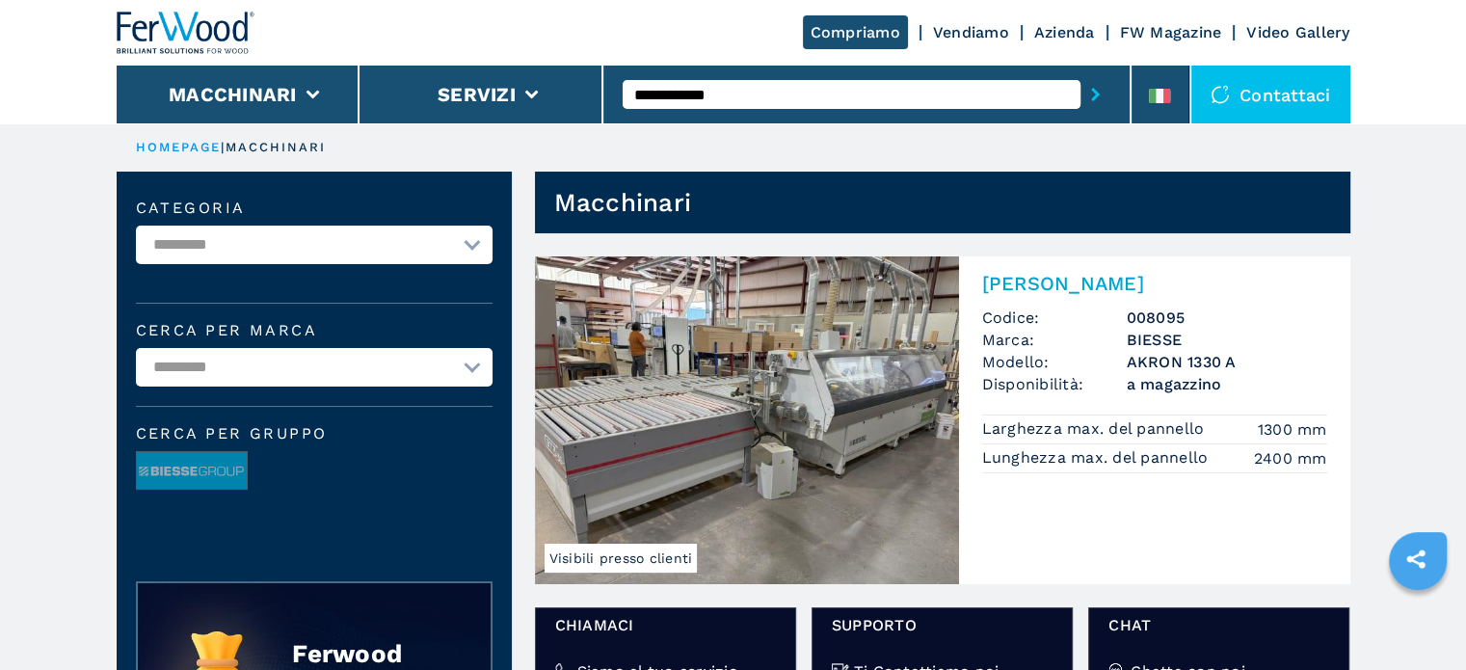
click at [801, 92] on input "**********" at bounding box center [852, 94] width 458 height 29
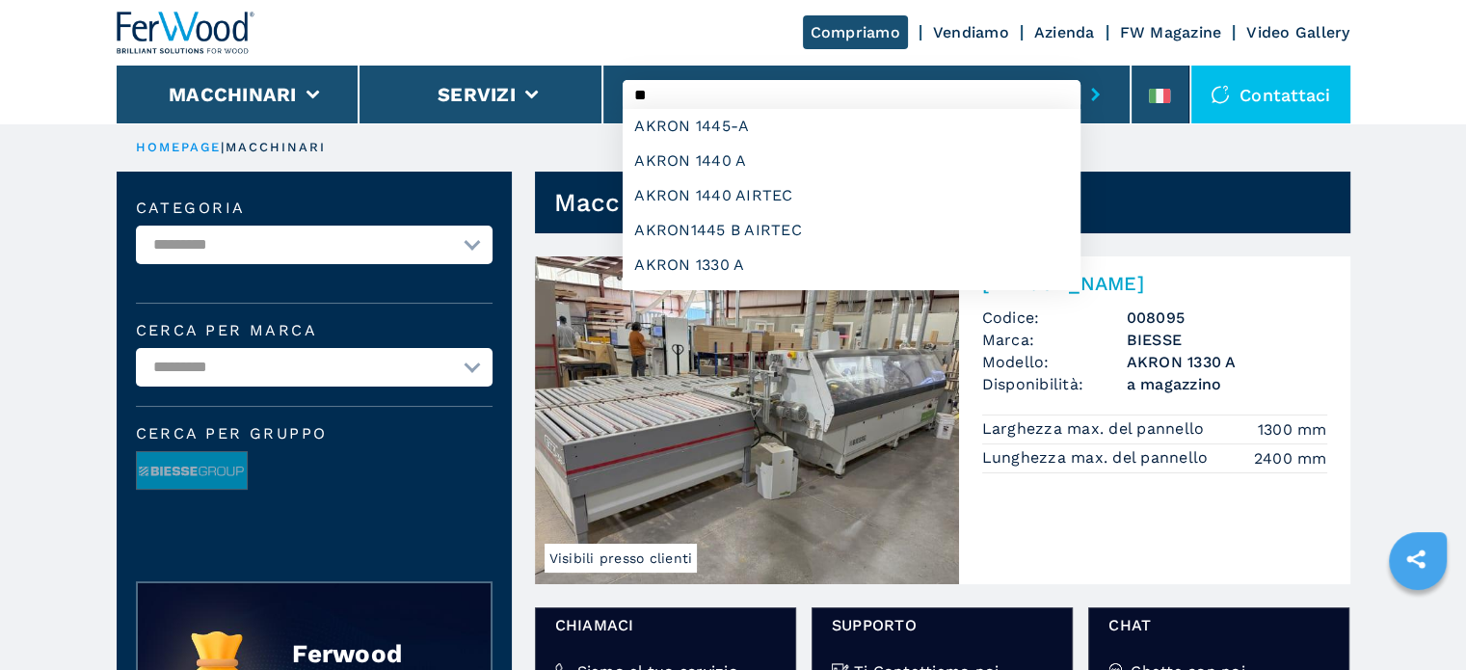
type input "*"
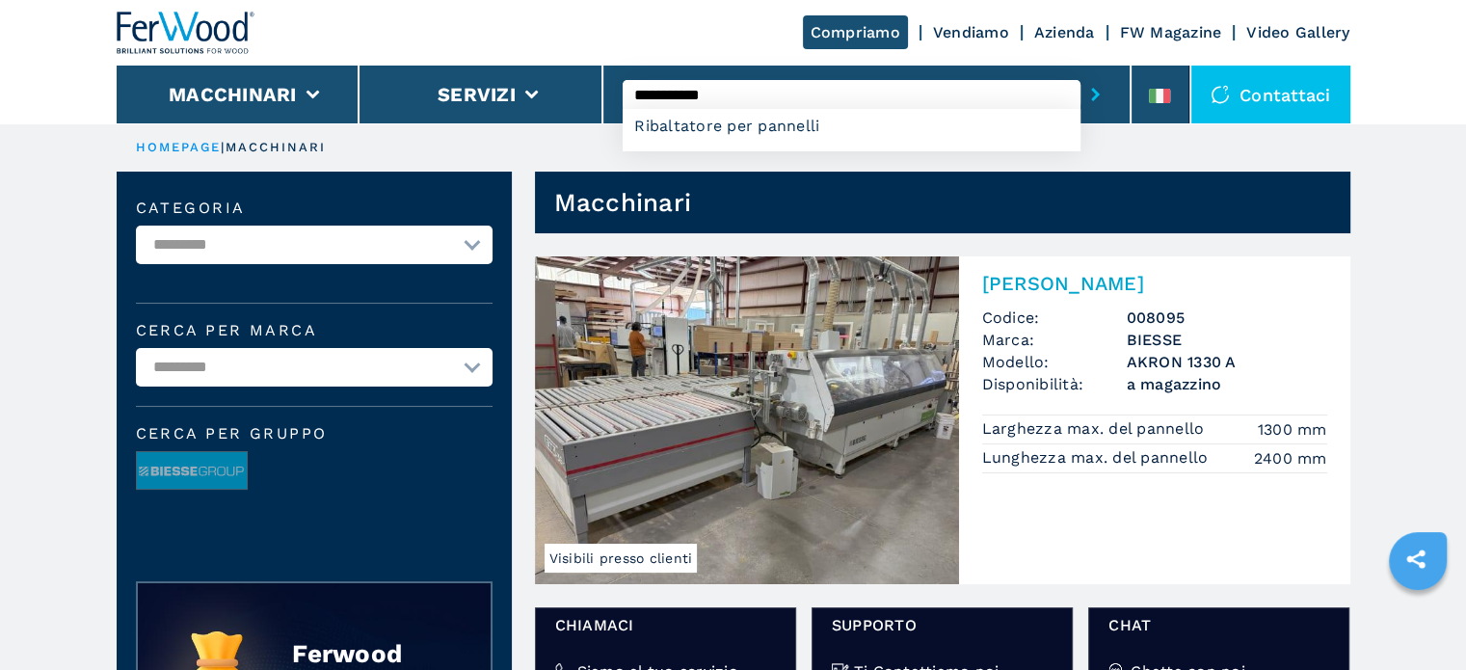
type input "**********"
click at [1081, 72] on button "submit-button" at bounding box center [1096, 94] width 30 height 44
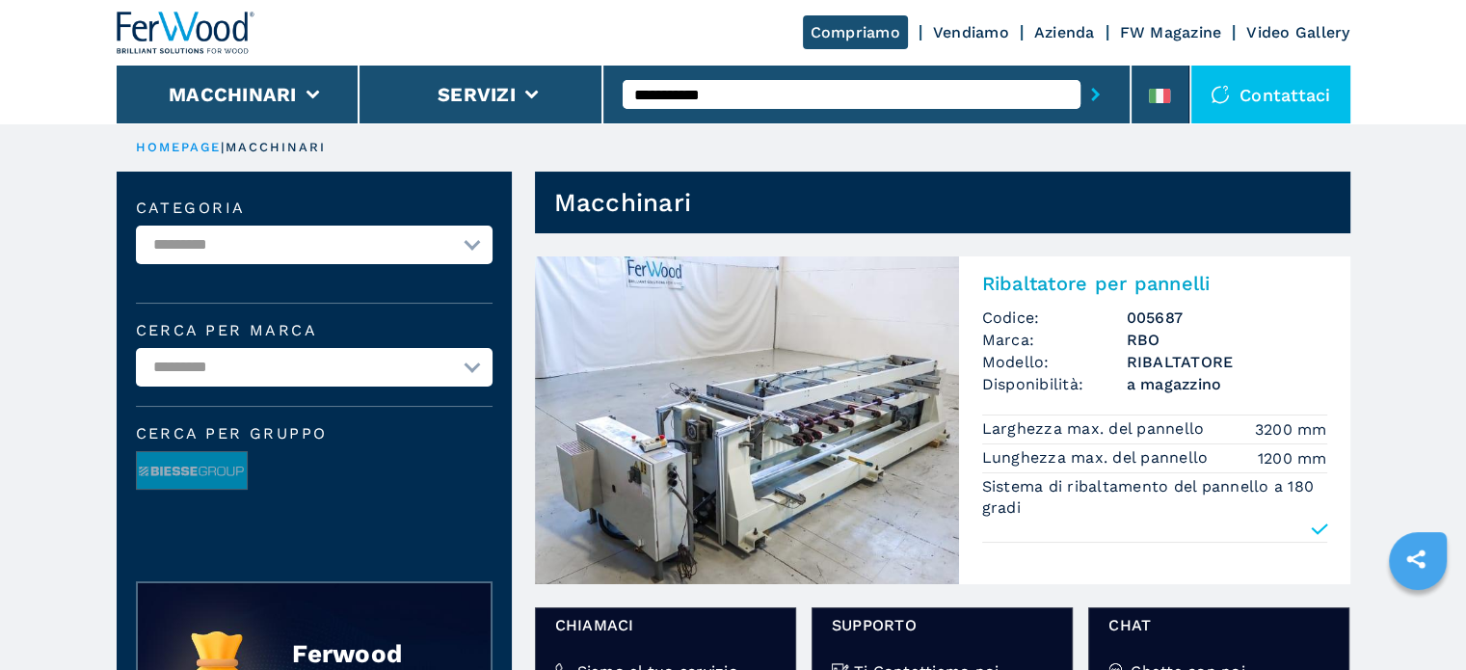
click at [1194, 323] on h3 "005687" at bounding box center [1227, 318] width 201 height 22
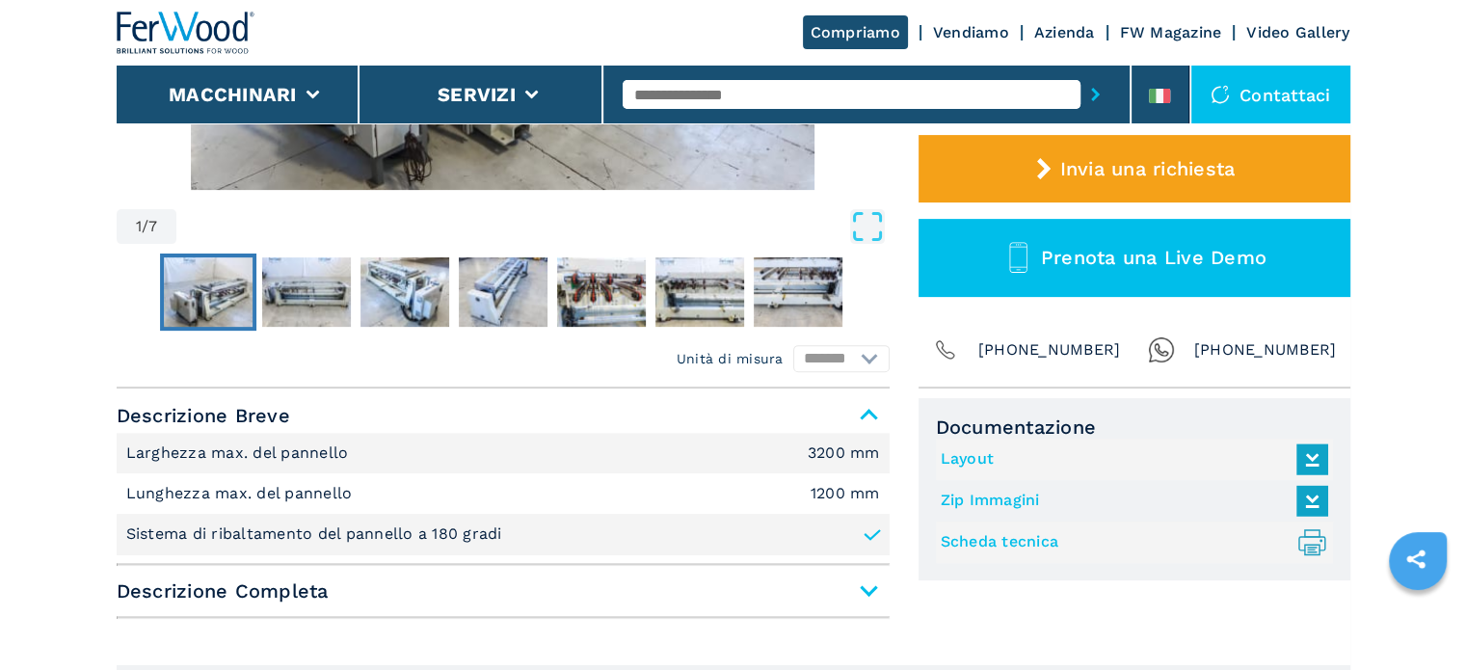
scroll to position [668, 0]
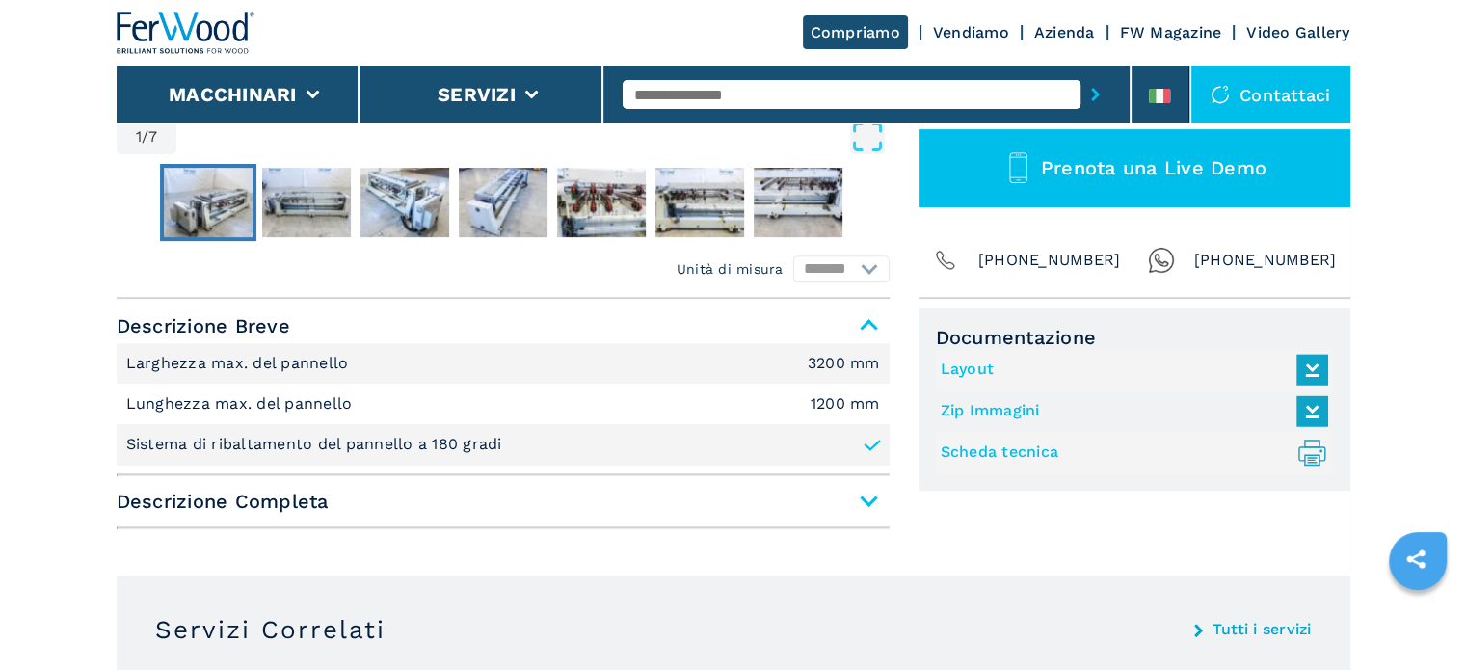
click at [874, 497] on span "Descrizione Completa" at bounding box center [503, 501] width 773 height 35
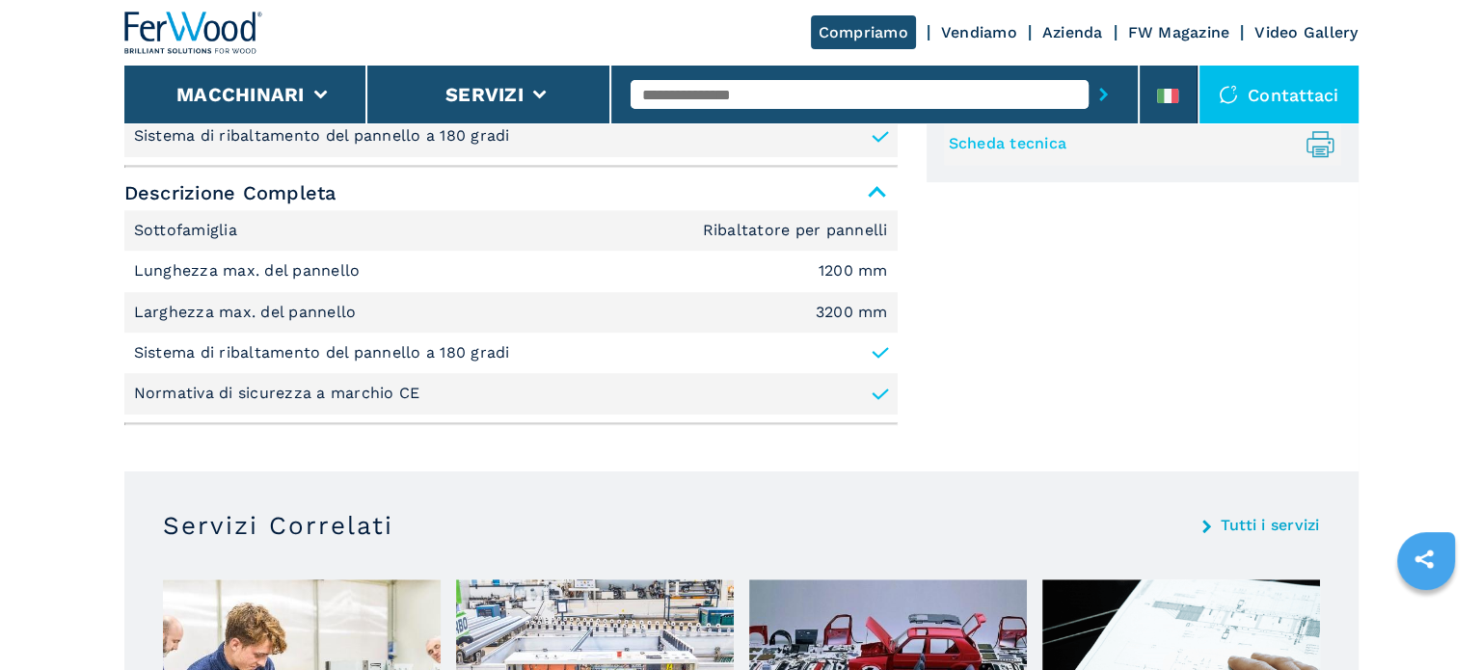
scroll to position [1015, 0]
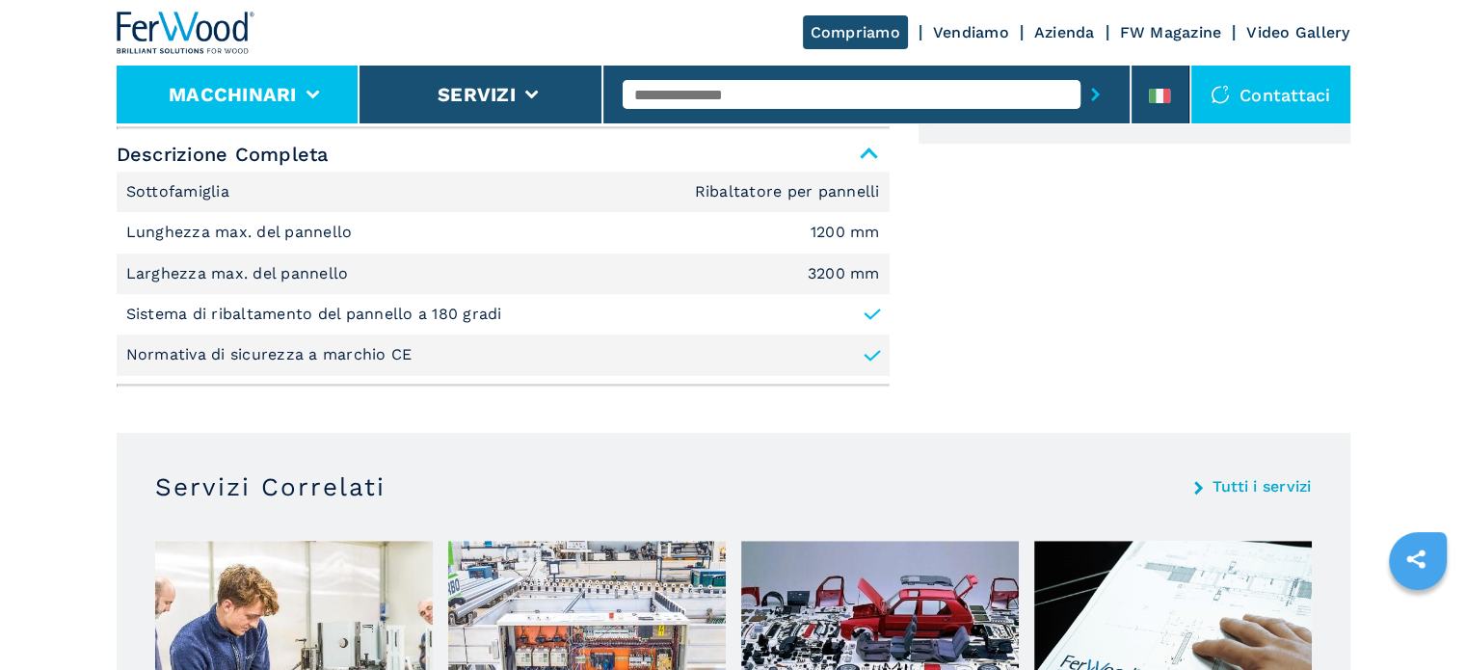
click at [336, 110] on li "Macchinari" at bounding box center [239, 95] width 244 height 58
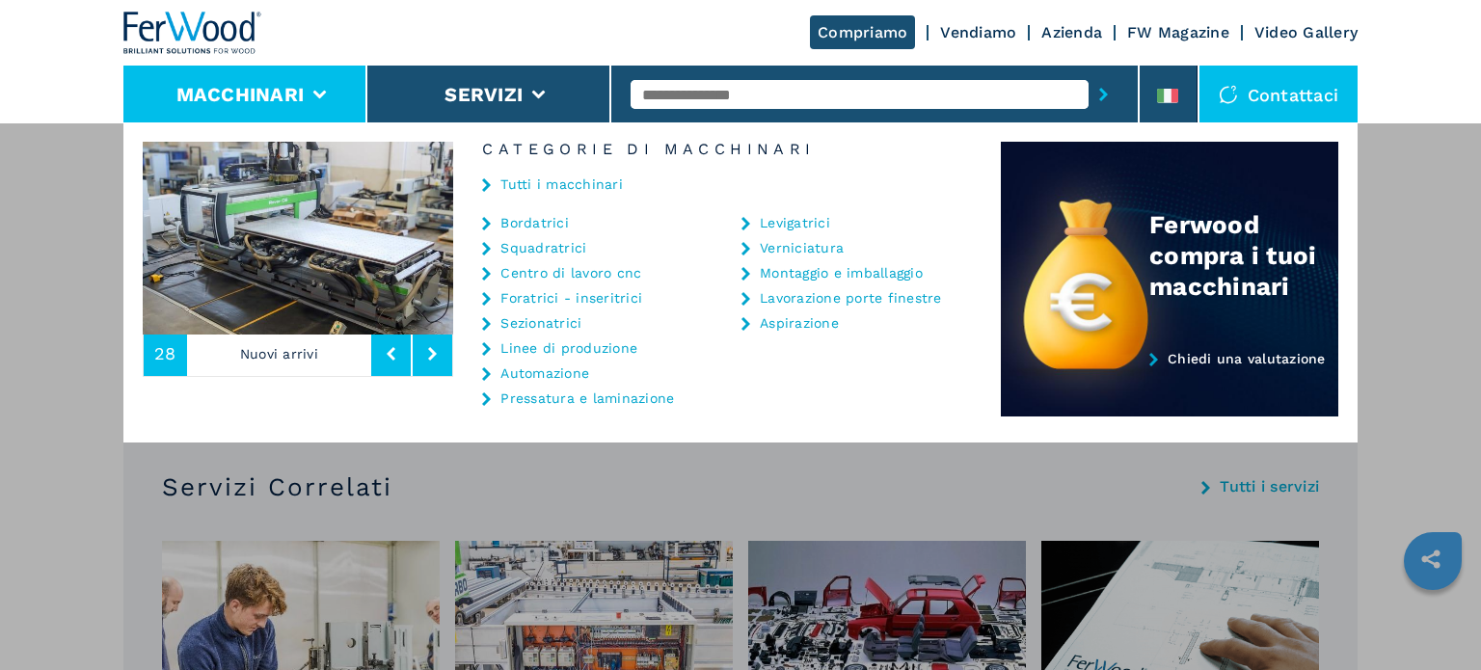
click at [551, 319] on link "Sezionatrici" at bounding box center [540, 322] width 81 height 13
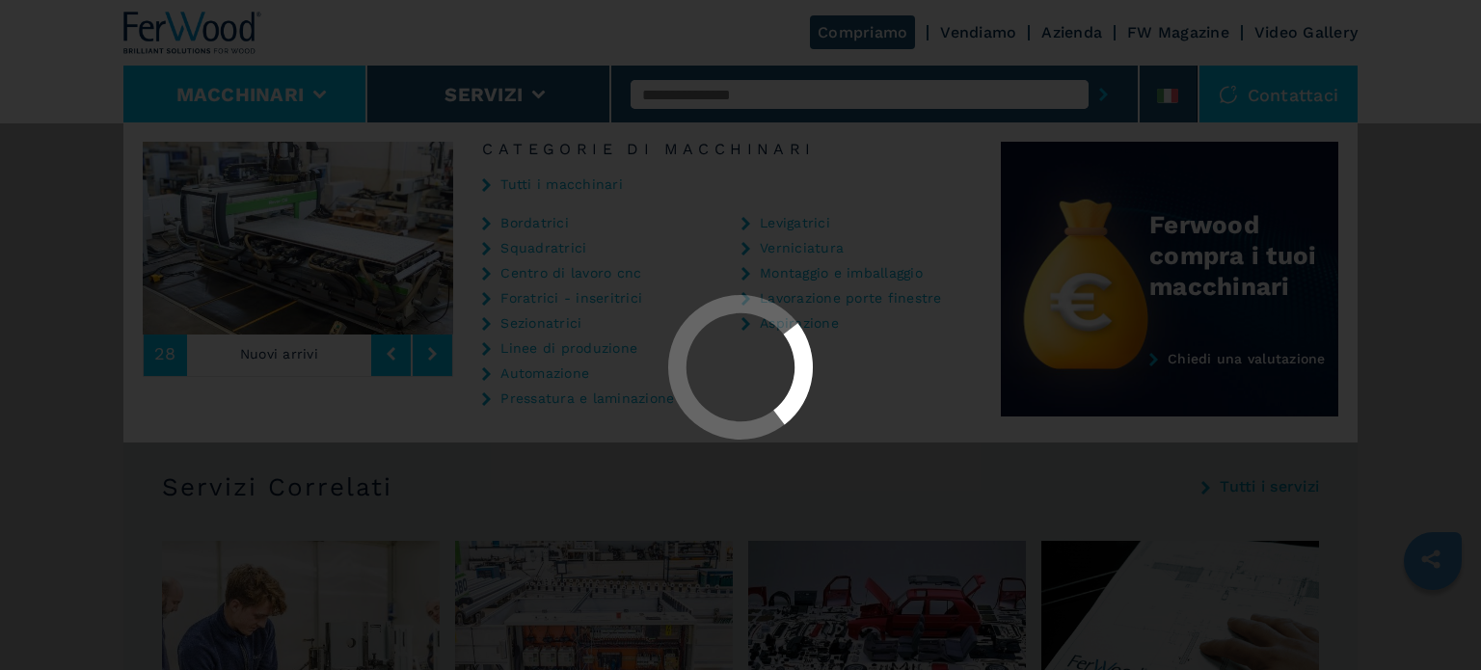
click at [551, 319] on div at bounding box center [740, 369] width 1447 height 148
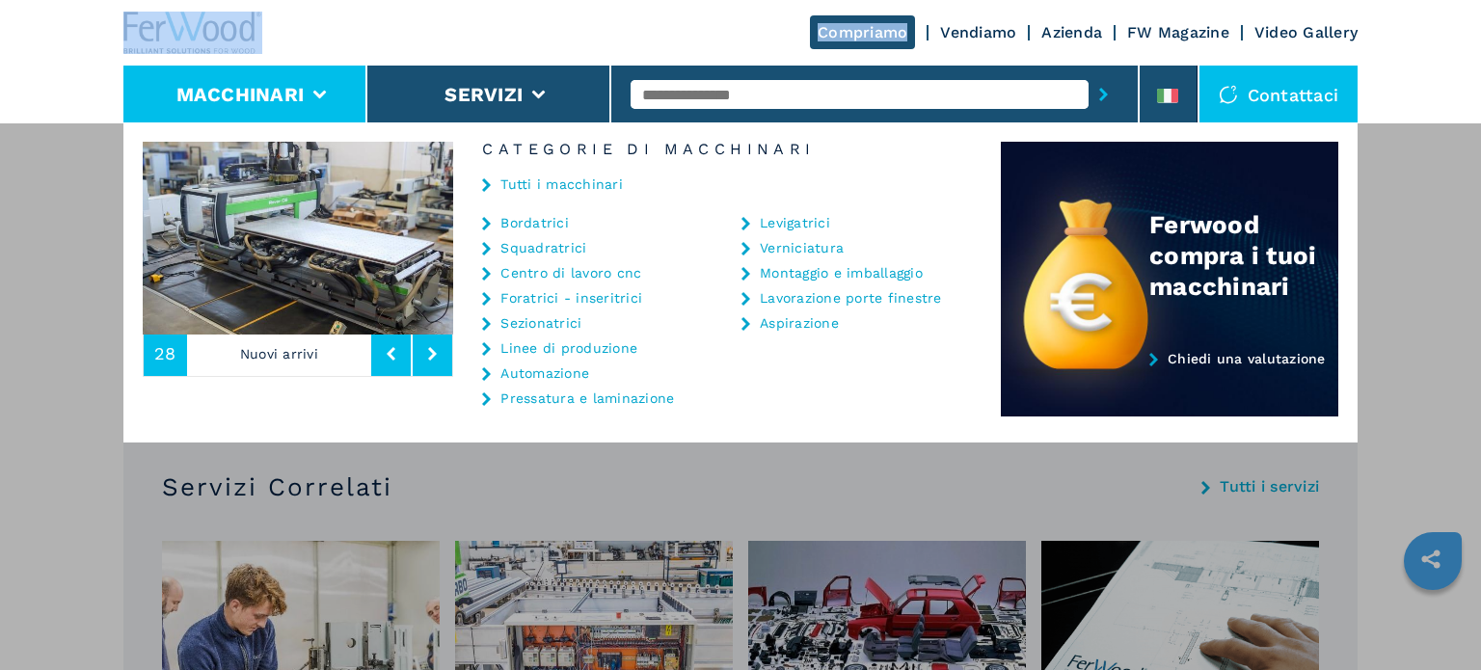
scroll to position [0, 0]
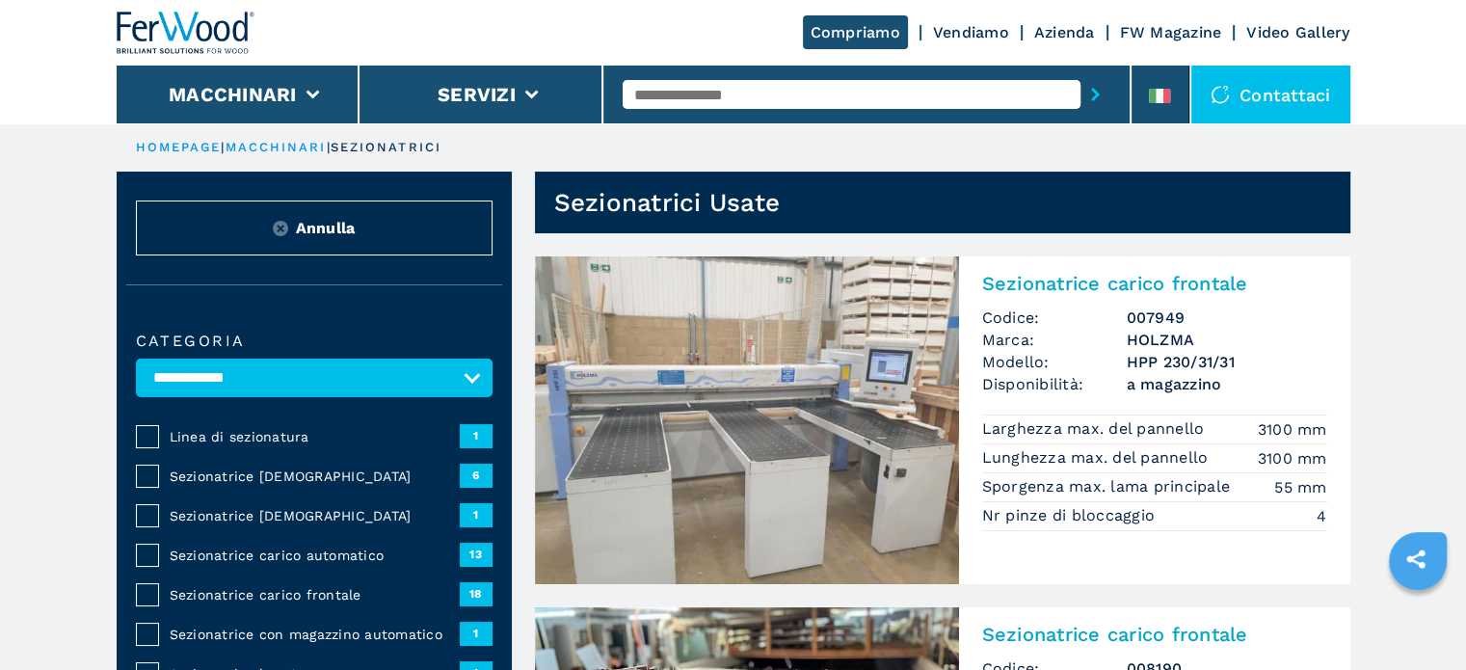
click at [280, 592] on span "Sezionatrice carico frontale" at bounding box center [315, 594] width 290 height 19
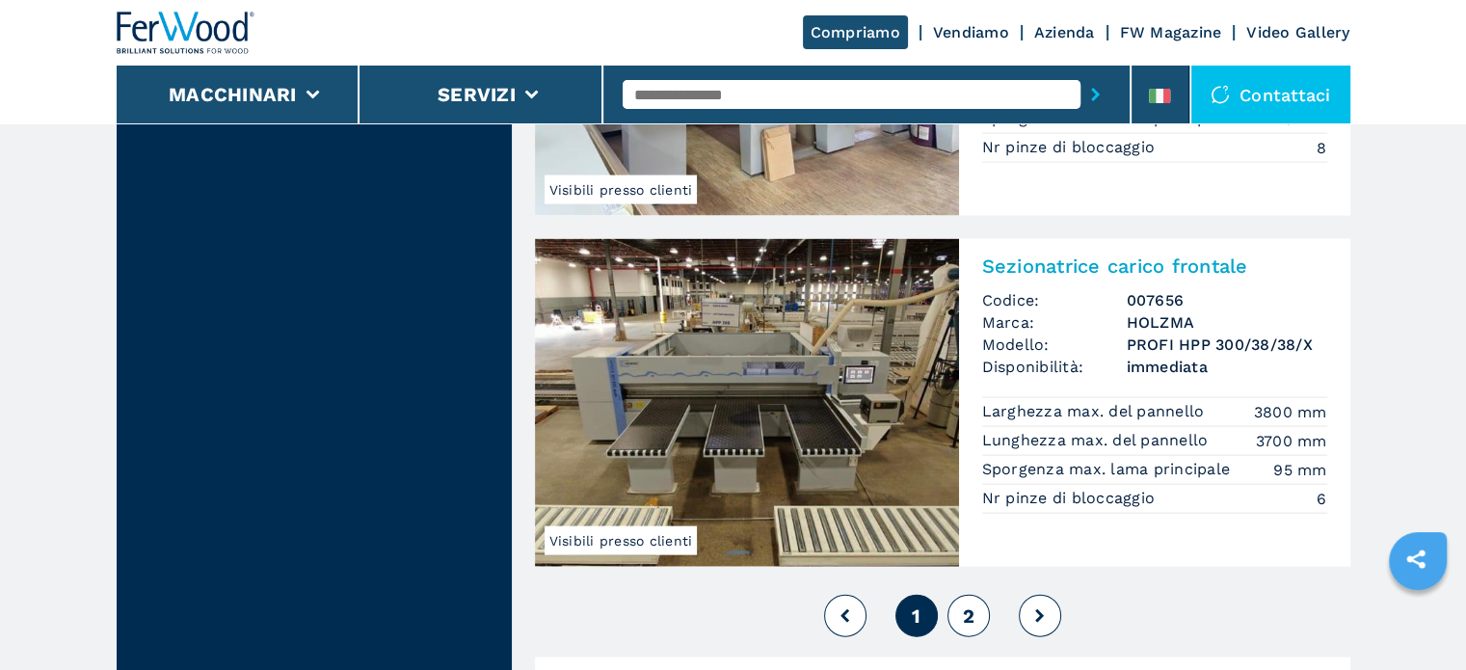
scroll to position [4191, 0]
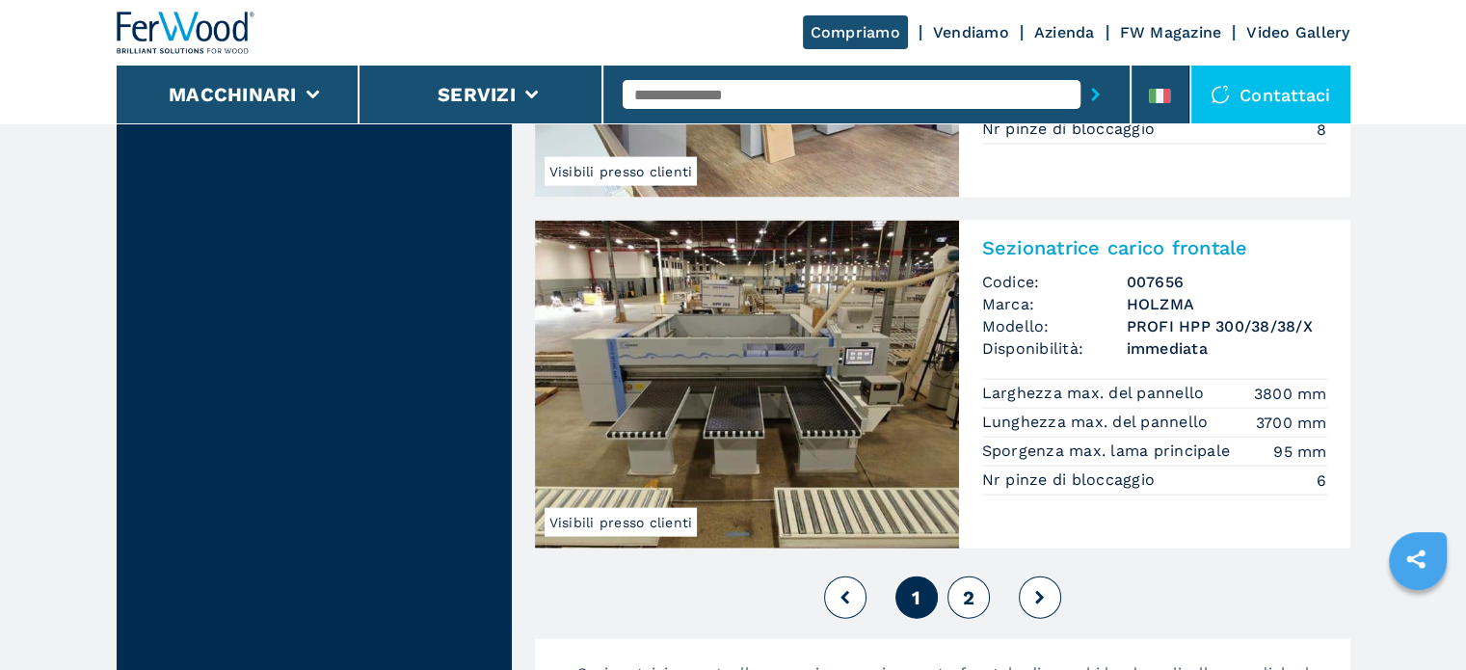
click at [967, 598] on span "2" at bounding box center [968, 597] width 12 height 23
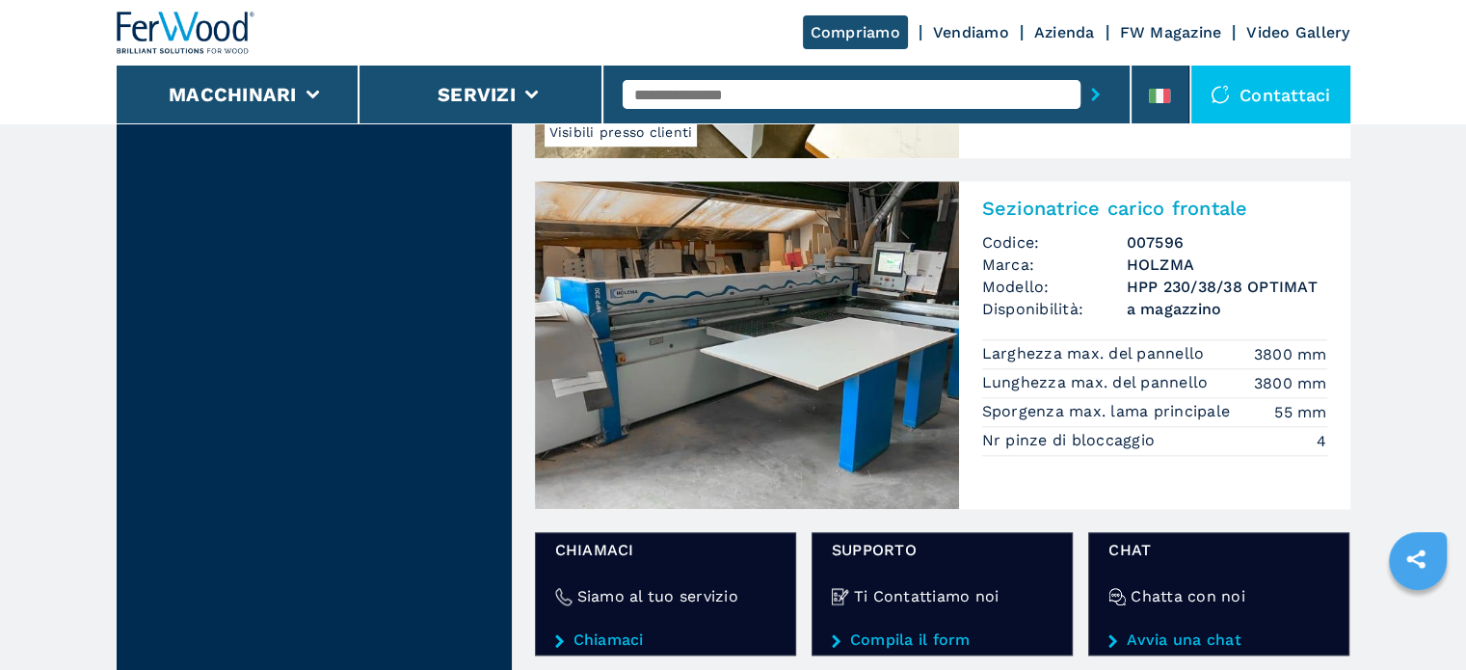
scroll to position [2017, 0]
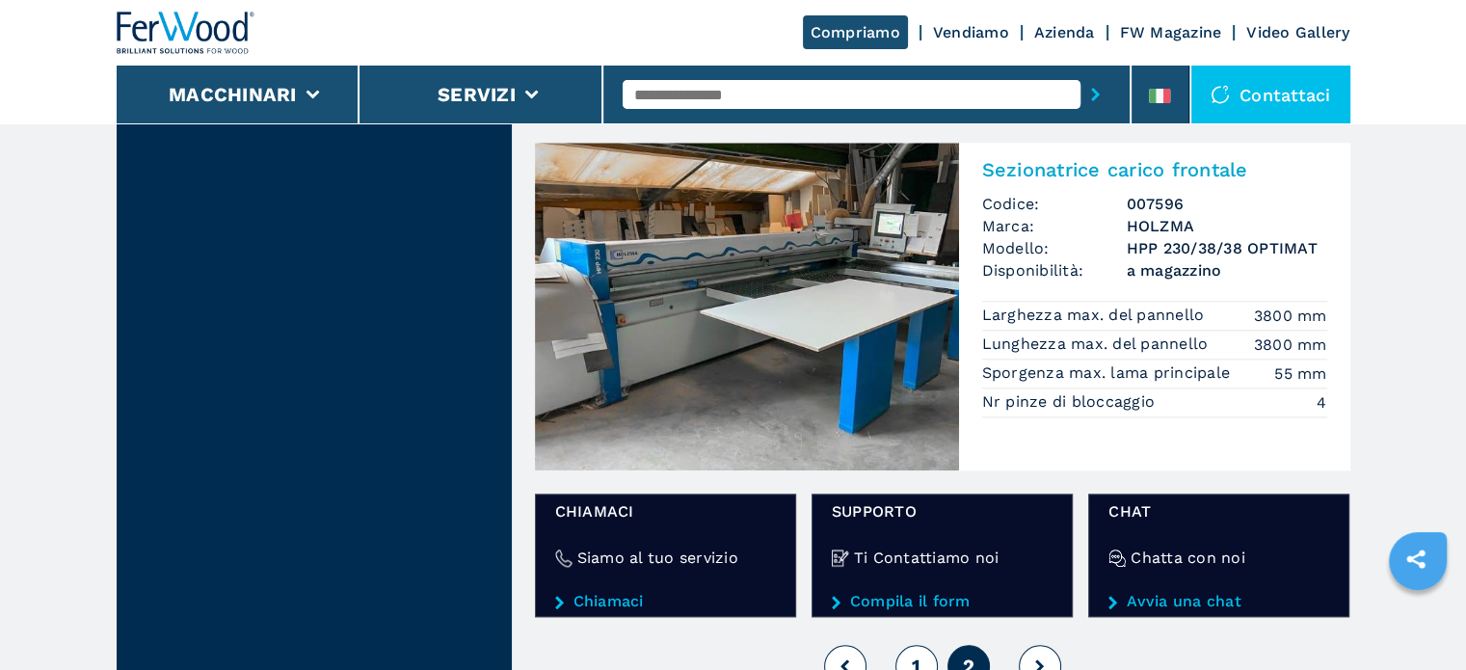
click at [1115, 233] on span "Marca:" at bounding box center [1054, 226] width 145 height 22
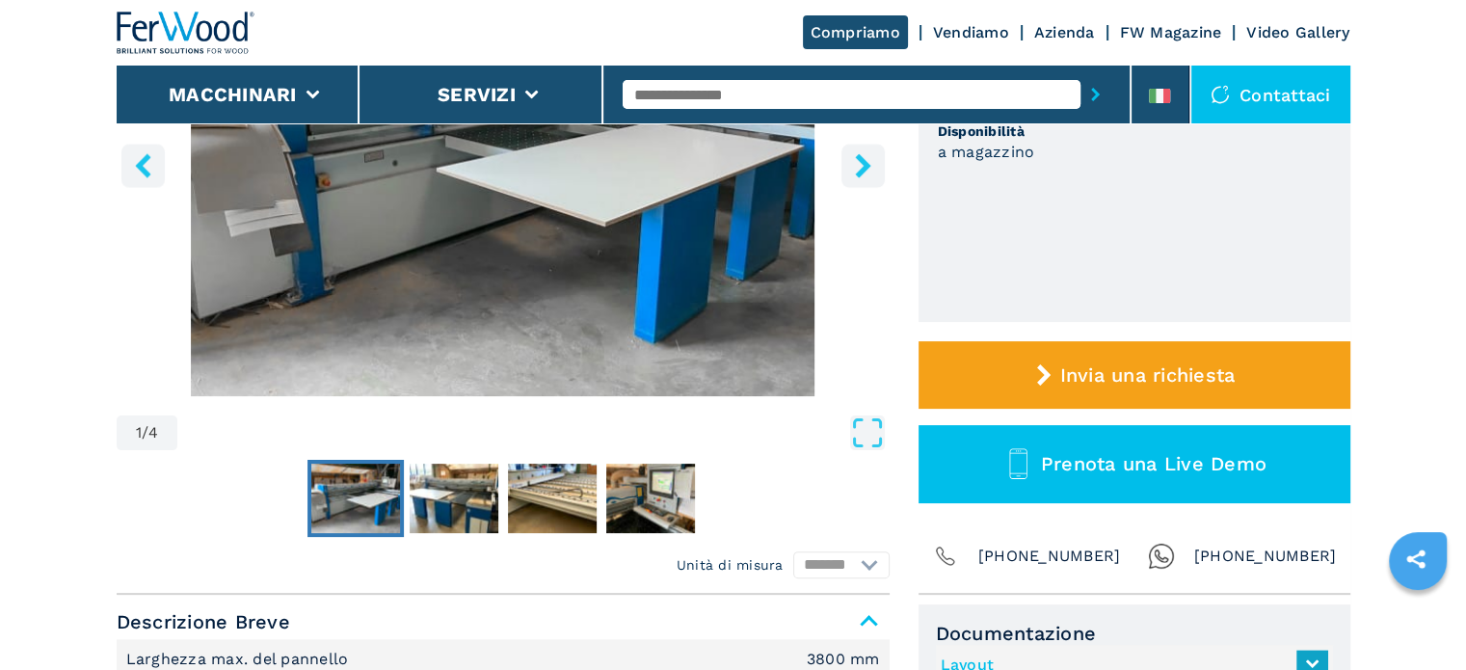
scroll to position [489, 0]
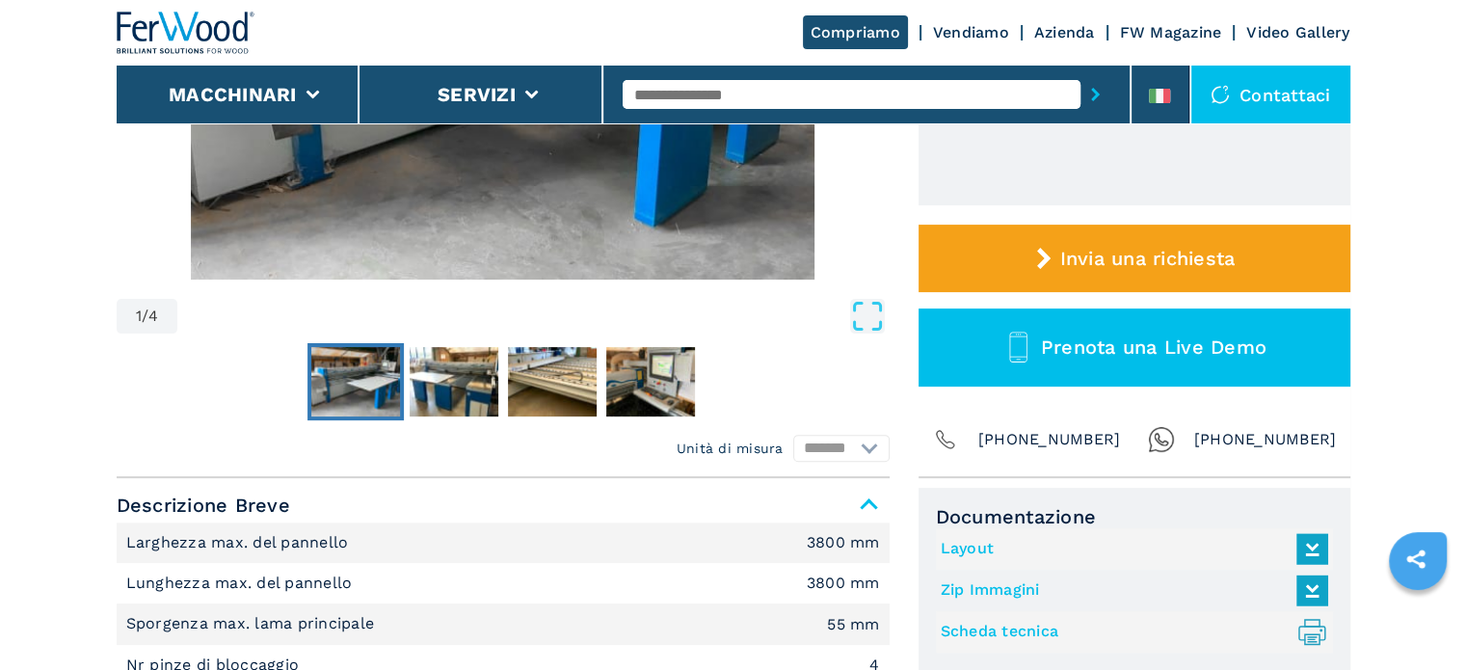
click at [963, 547] on link "Layout" at bounding box center [1130, 549] width 378 height 32
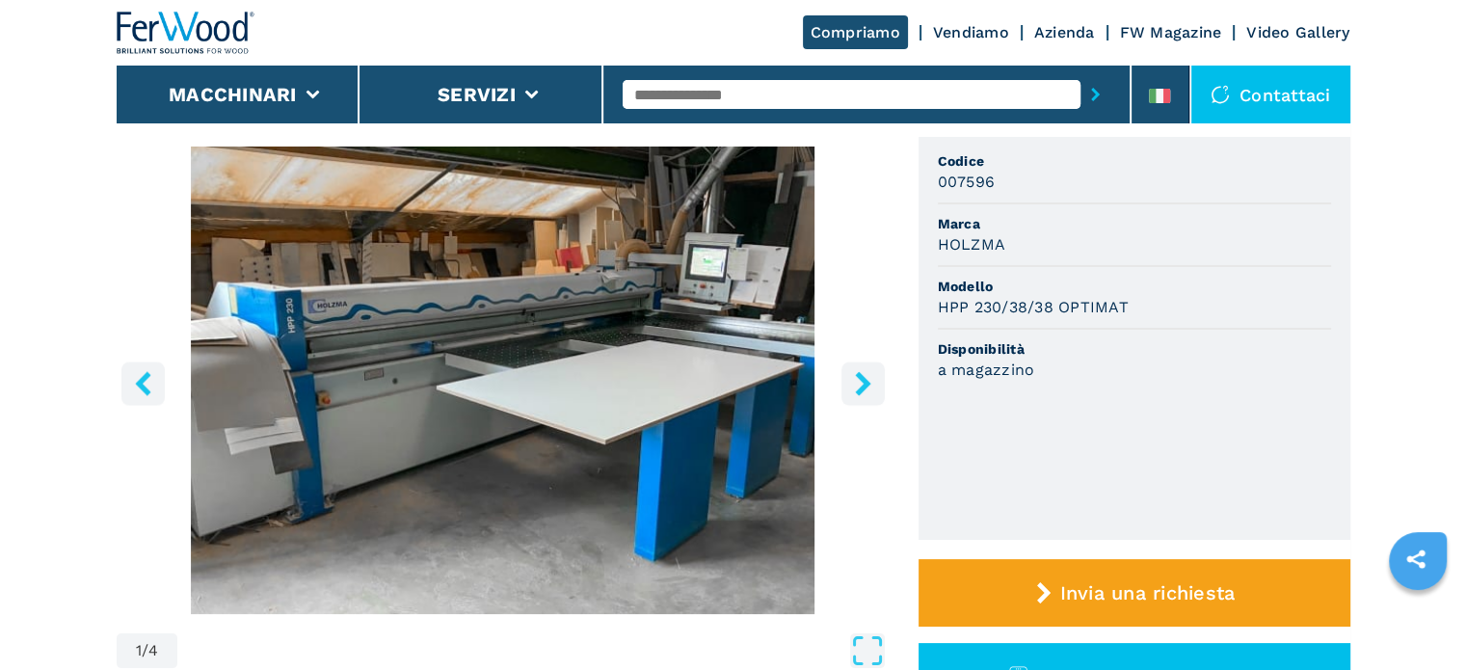
scroll to position [0, 0]
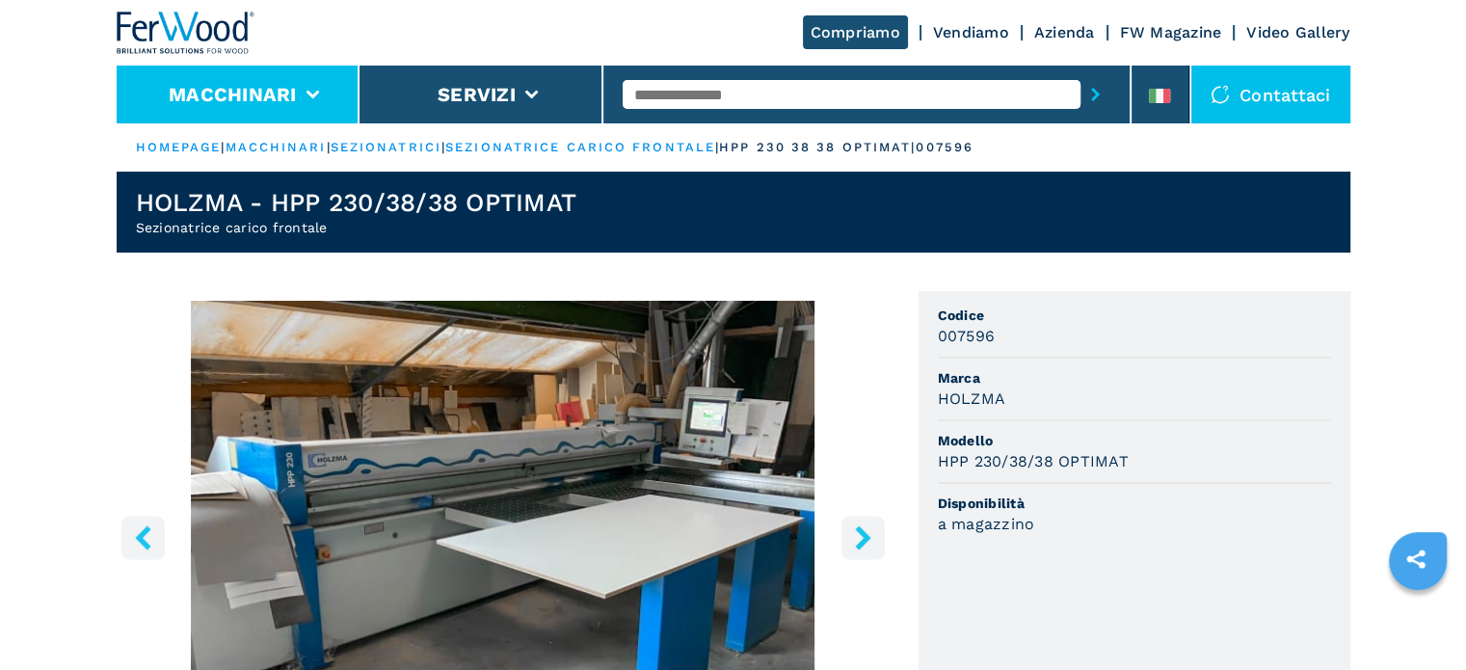
click at [265, 107] on li "Macchinari" at bounding box center [239, 95] width 244 height 58
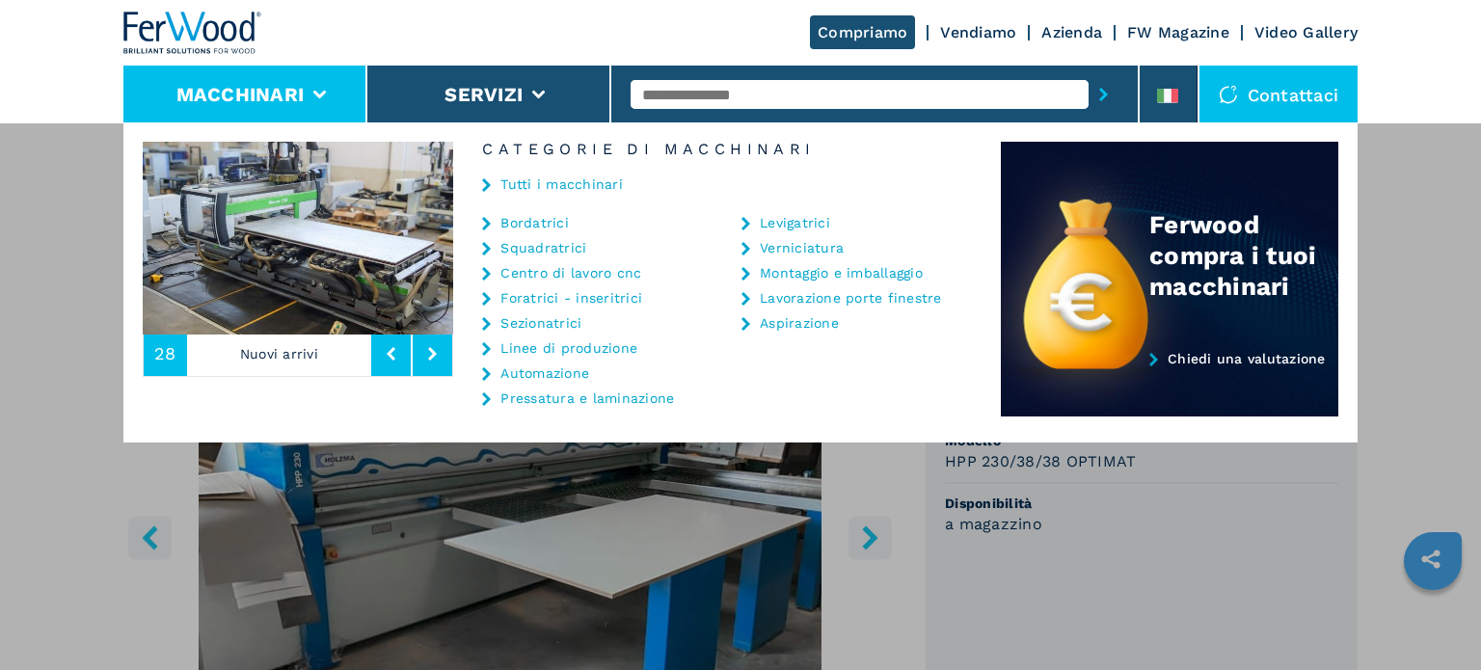
click at [543, 228] on link "Bordatrici" at bounding box center [534, 222] width 68 height 13
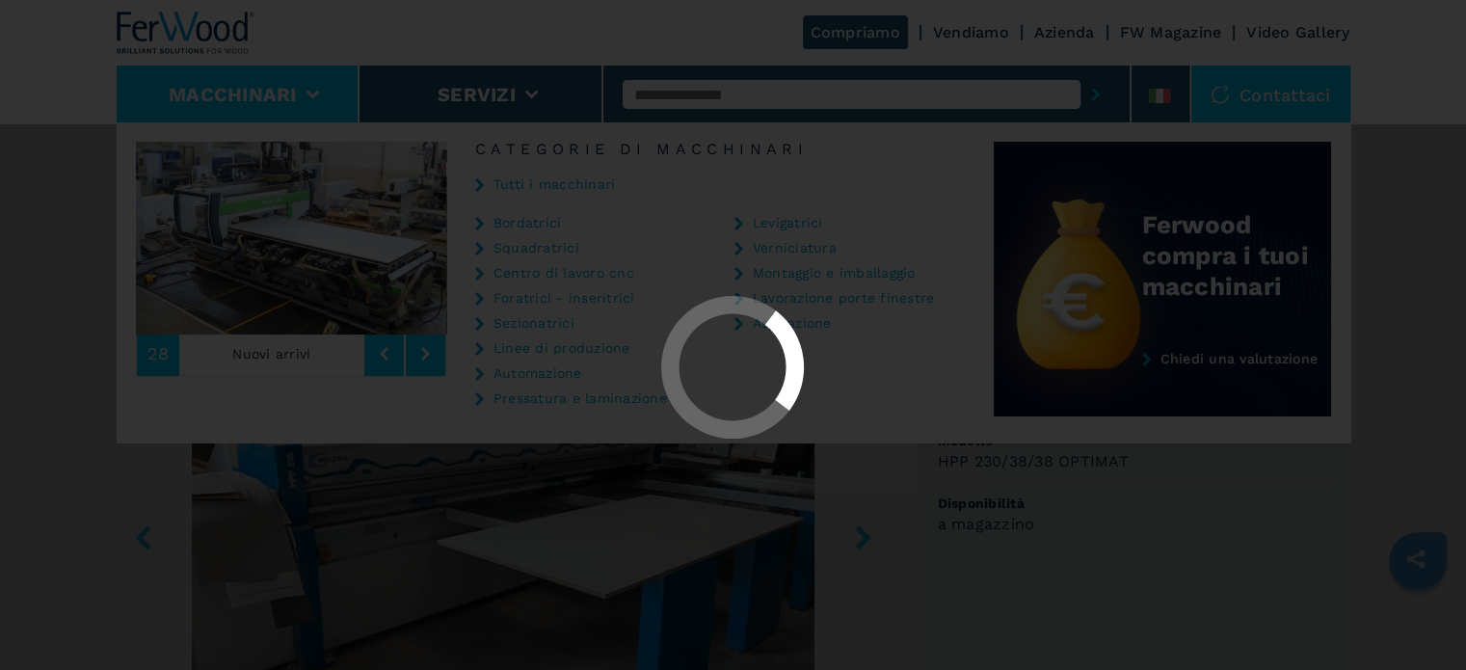
select select "**********"
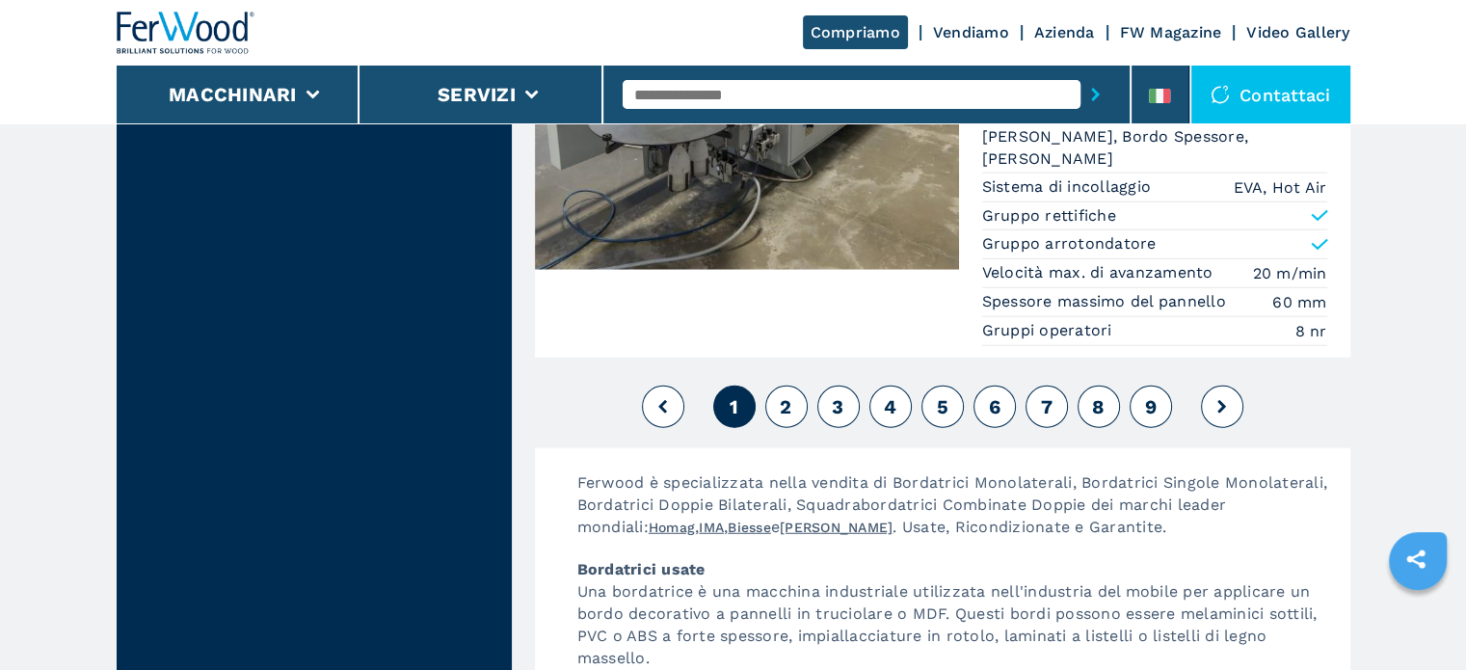
scroll to position [5129, 0]
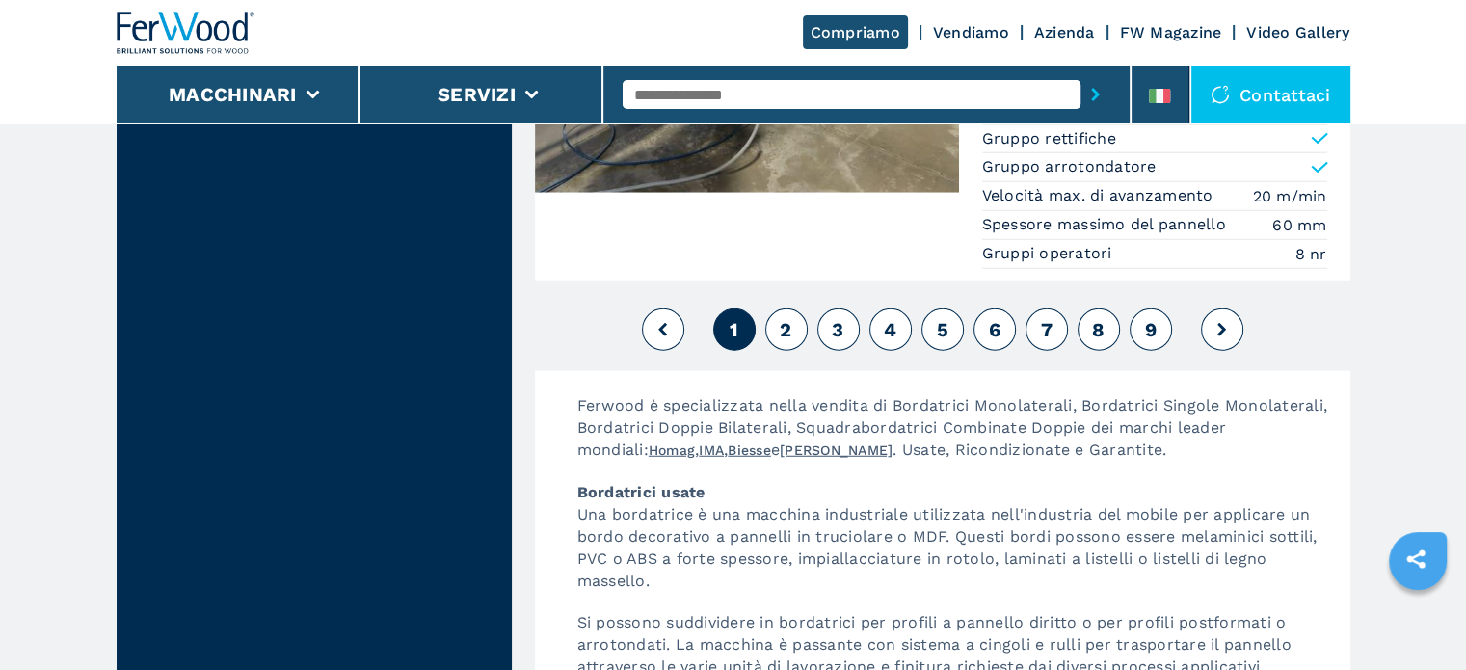
click at [787, 318] on span "2" at bounding box center [786, 329] width 12 height 23
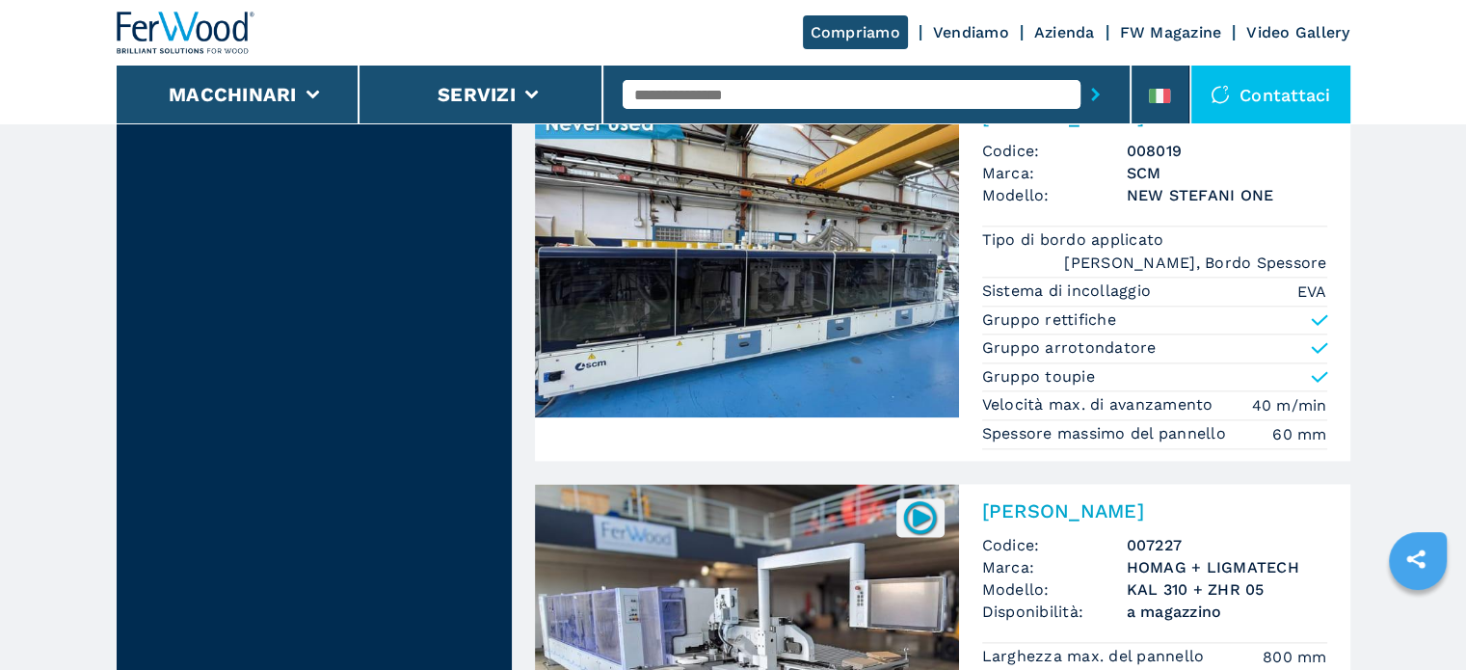
scroll to position [2211, 0]
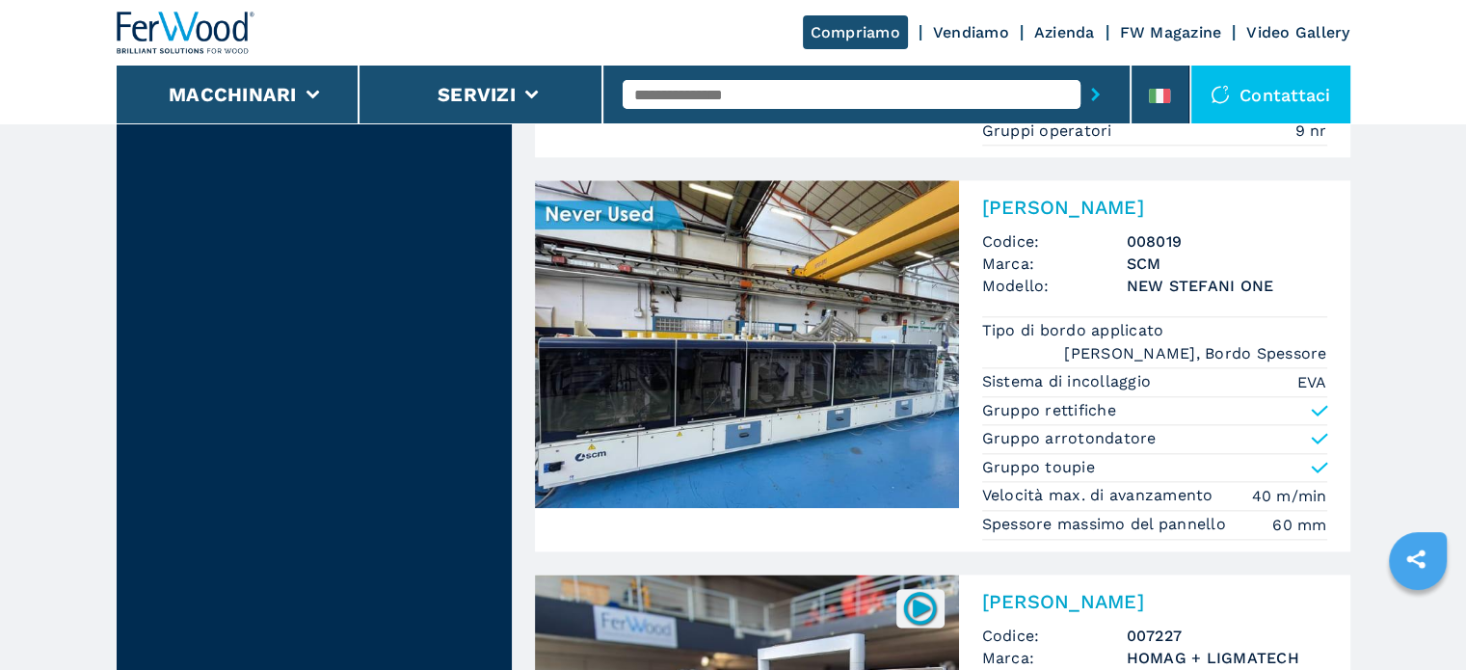
click at [1166, 265] on h3 "SCM" at bounding box center [1227, 264] width 201 height 22
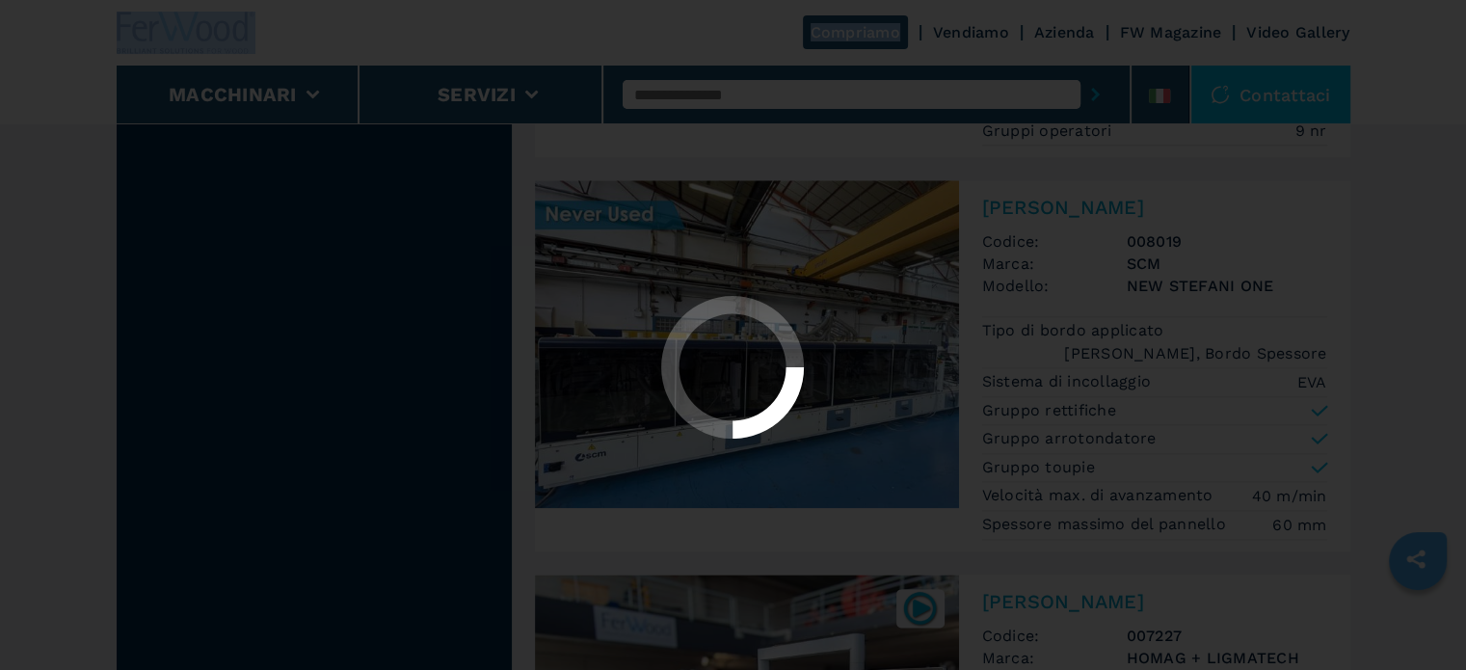
click at [1166, 265] on div at bounding box center [733, 335] width 1466 height 670
